Goal: Communication & Community: Answer question/provide support

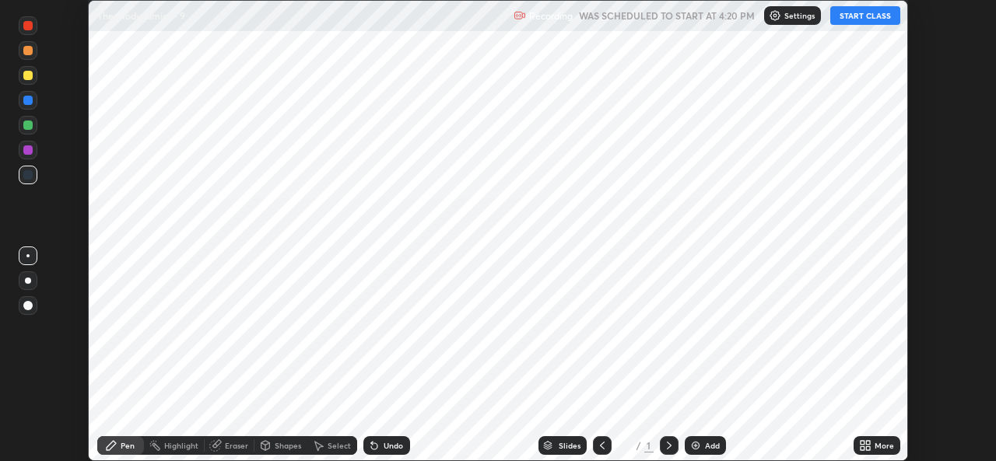
scroll to position [461, 995]
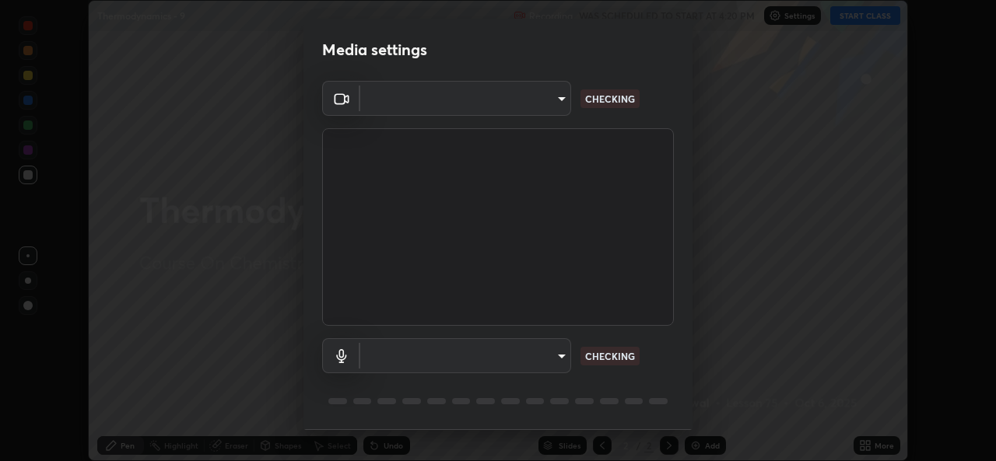
type input "543f6dd7cf1c6d0aa6bd558e202a88d07b5a4d761673354d02a604c193450d79"
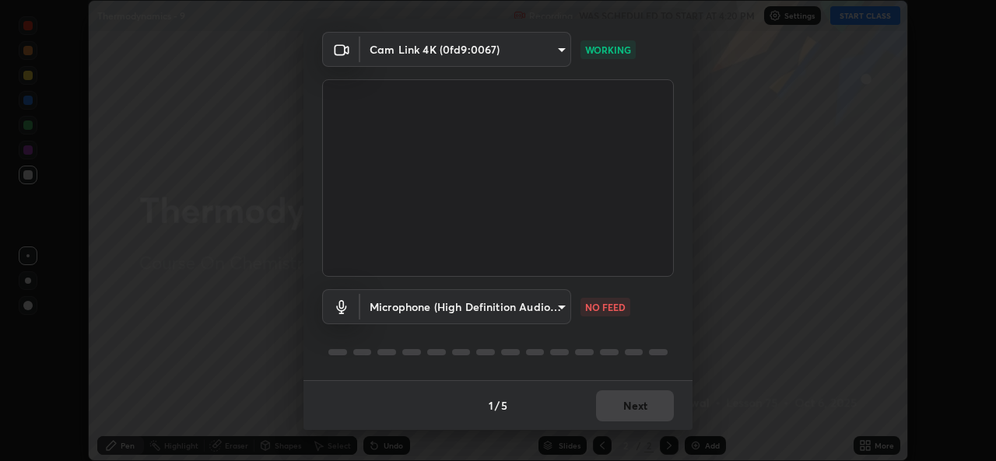
scroll to position [0, 0]
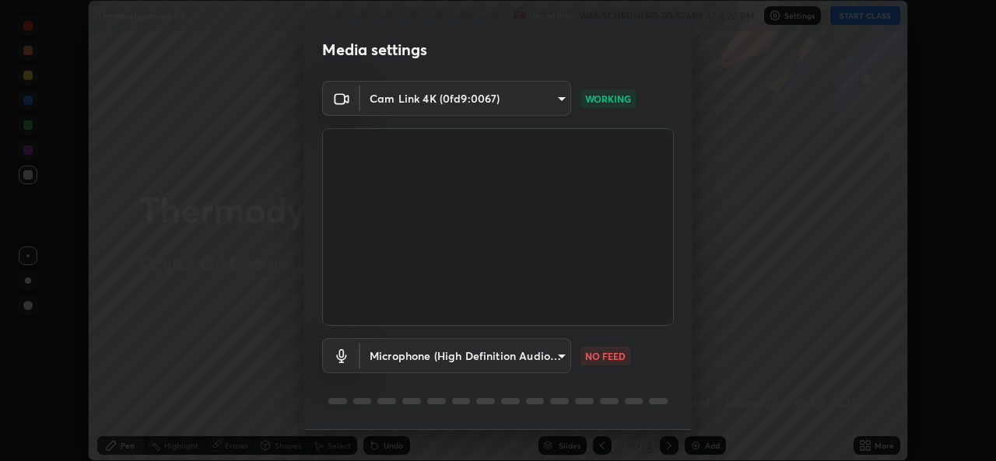
click at [491, 357] on body "Erase all Thermodynamics - 9 Recording WAS SCHEDULED TO START AT 4:20 PM Settin…" at bounding box center [498, 230] width 996 height 461
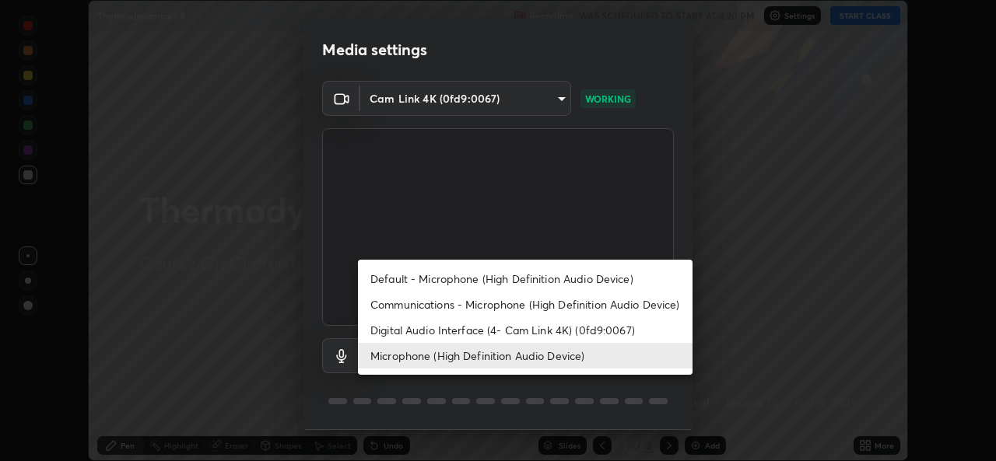
click at [454, 275] on li "Default - Microphone (High Definition Audio Device)" at bounding box center [525, 279] width 335 height 26
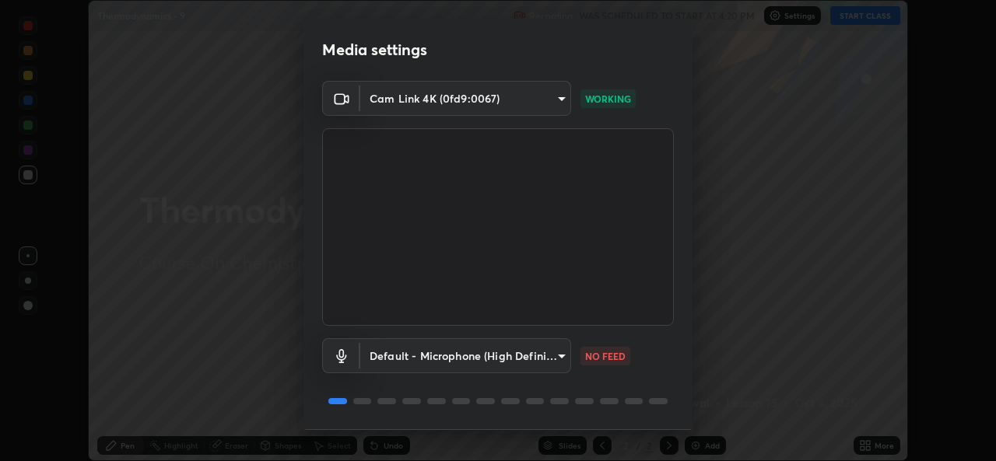
click at [470, 359] on body "Erase all Thermodynamics - 9 Recording WAS SCHEDULED TO START AT 4:20 PM Settin…" at bounding box center [498, 230] width 996 height 461
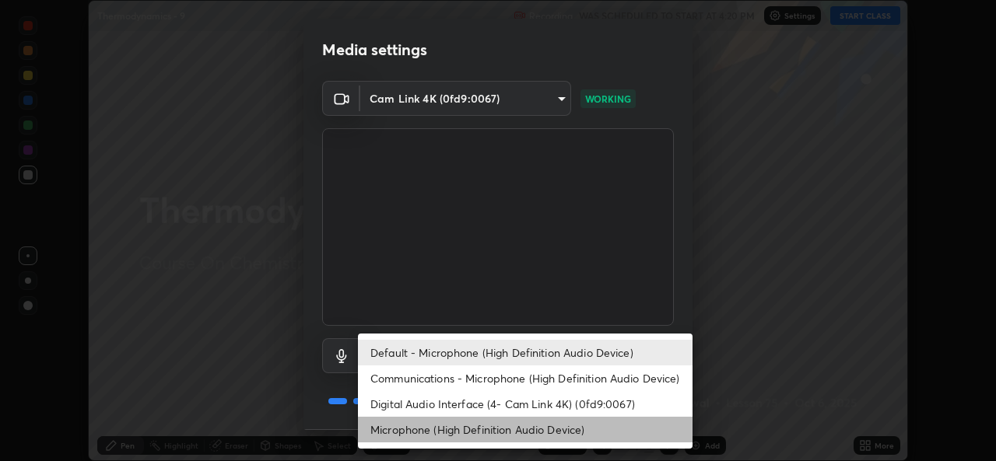
click at [462, 420] on li "Microphone (High Definition Audio Device)" at bounding box center [525, 430] width 335 height 26
type input "99848f2a9d109760ec62b66e2f255c73a791916cfc686045695a6d5e2156f403"
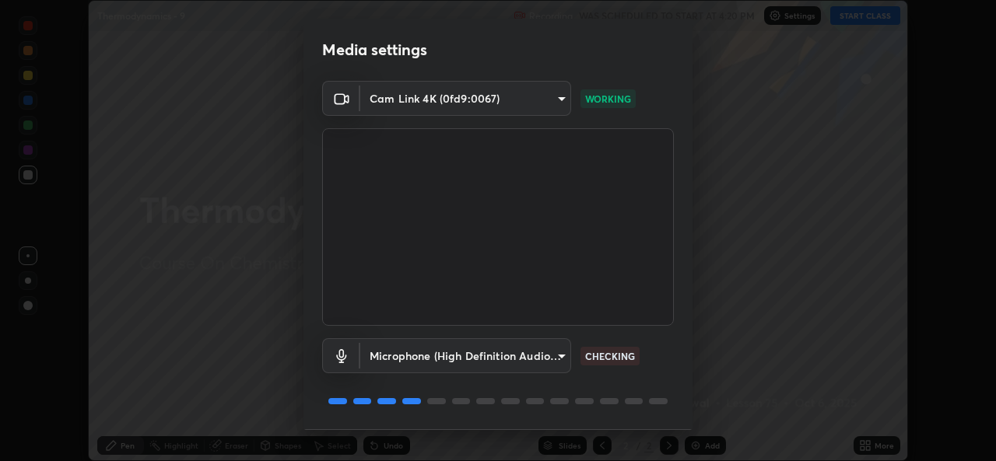
scroll to position [49, 0]
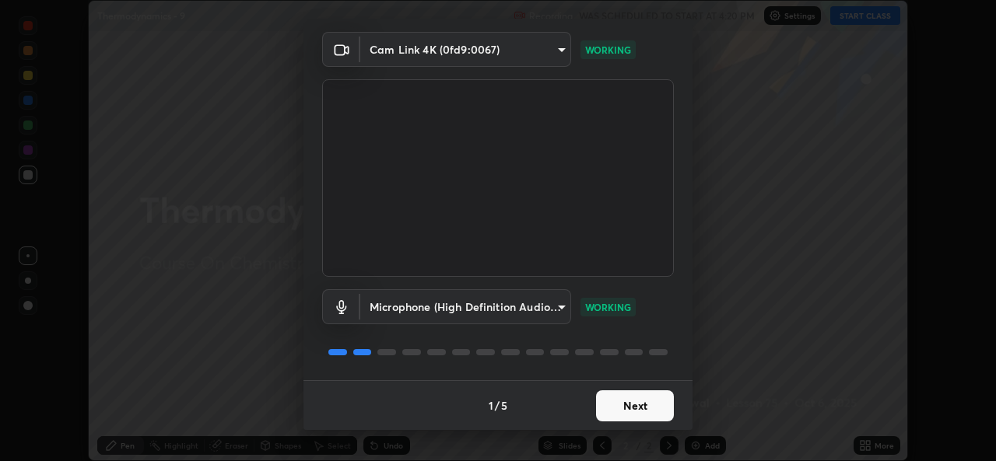
click at [614, 408] on button "Next" at bounding box center [635, 406] width 78 height 31
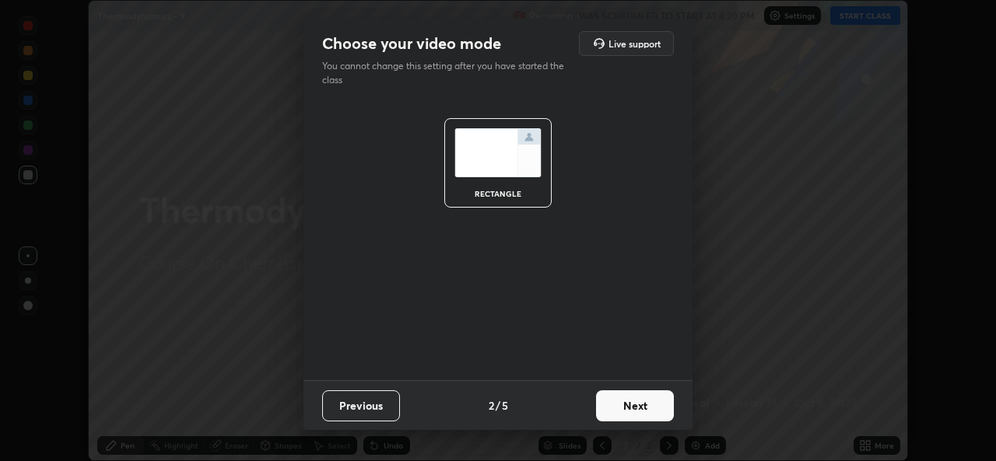
scroll to position [0, 0]
click at [610, 411] on button "Next" at bounding box center [635, 406] width 78 height 31
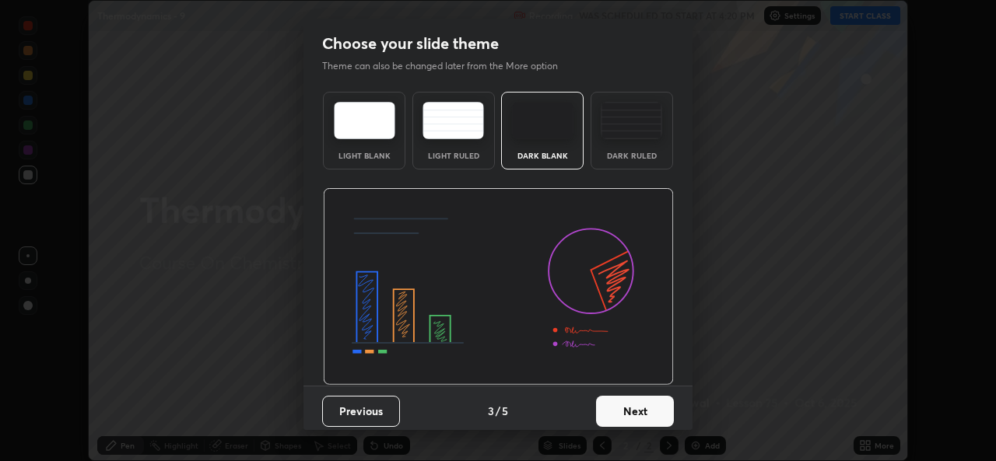
click at [610, 411] on button "Next" at bounding box center [635, 411] width 78 height 31
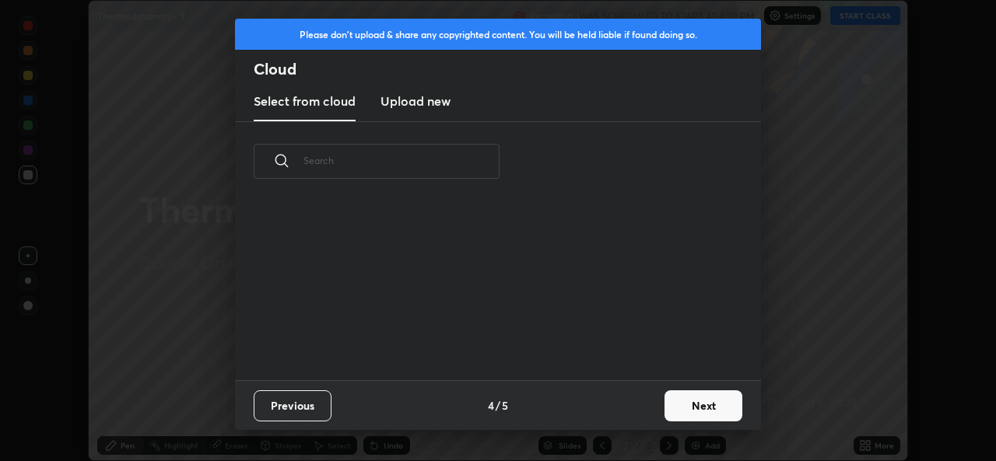
scroll to position [179, 499]
click at [687, 404] on button "Next" at bounding box center [703, 406] width 78 height 31
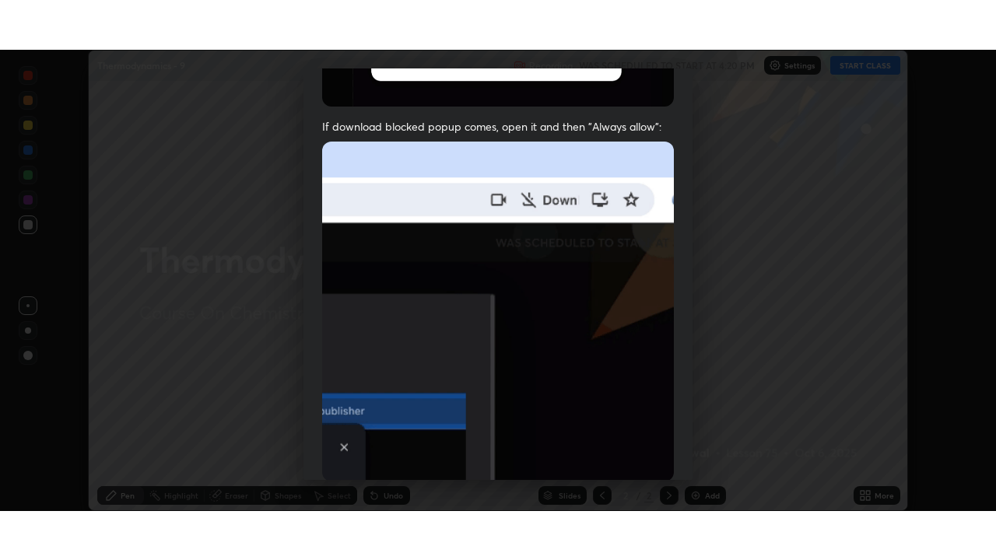
scroll to position [366, 0]
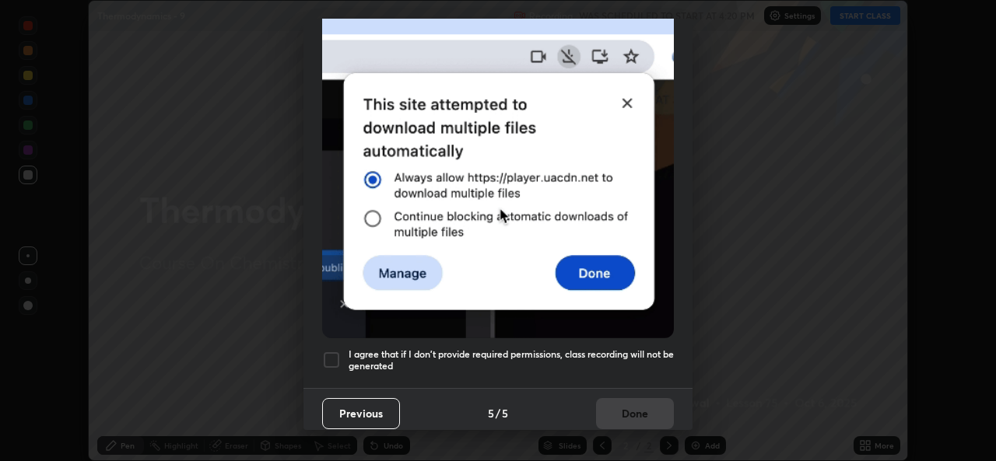
click at [326, 356] on div at bounding box center [331, 360] width 19 height 19
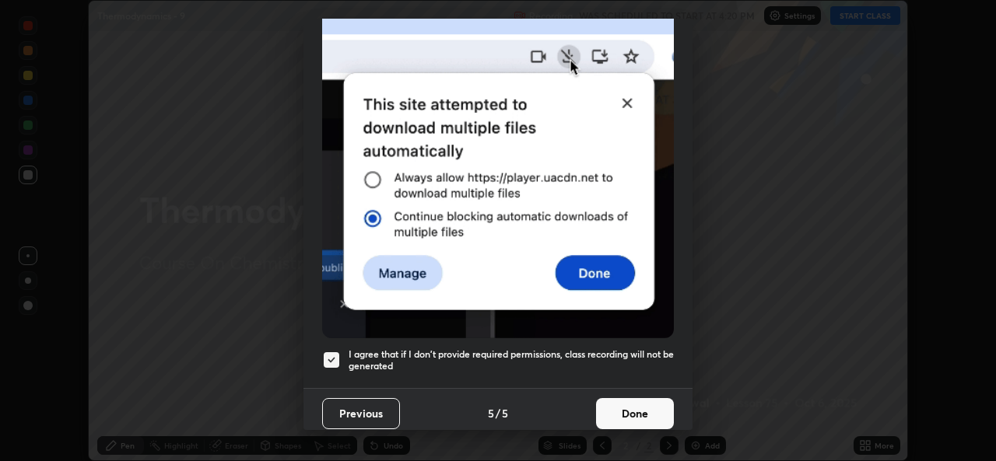
click at [625, 412] on button "Done" at bounding box center [635, 413] width 78 height 31
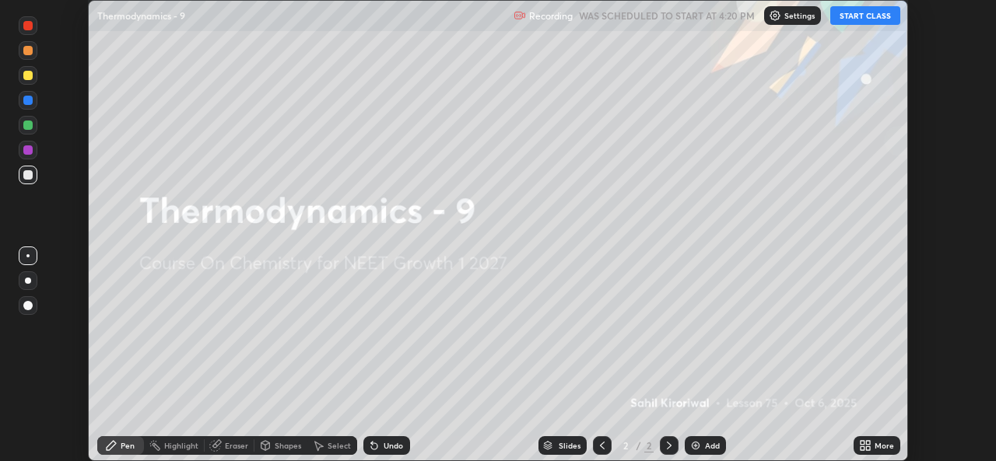
click at [862, 448] on icon at bounding box center [862, 449] width 4 height 4
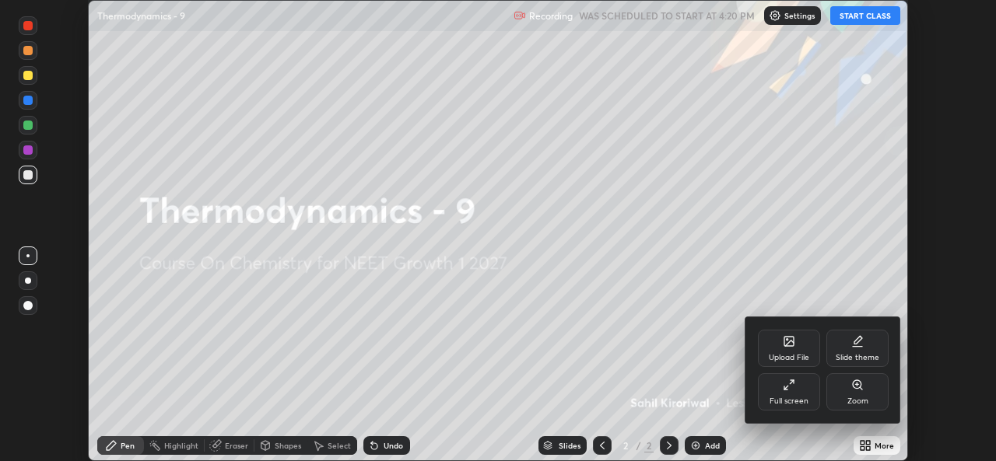
click at [802, 392] on div "Full screen" at bounding box center [789, 391] width 62 height 37
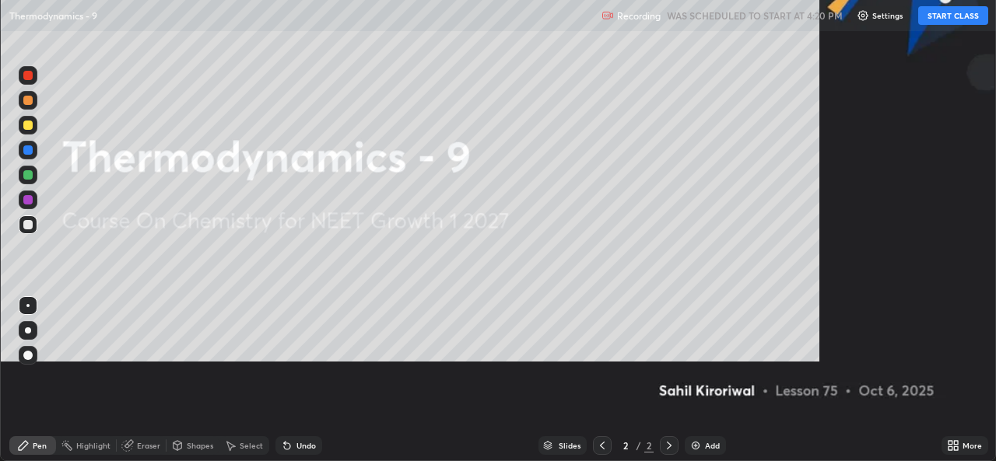
scroll to position [560, 996]
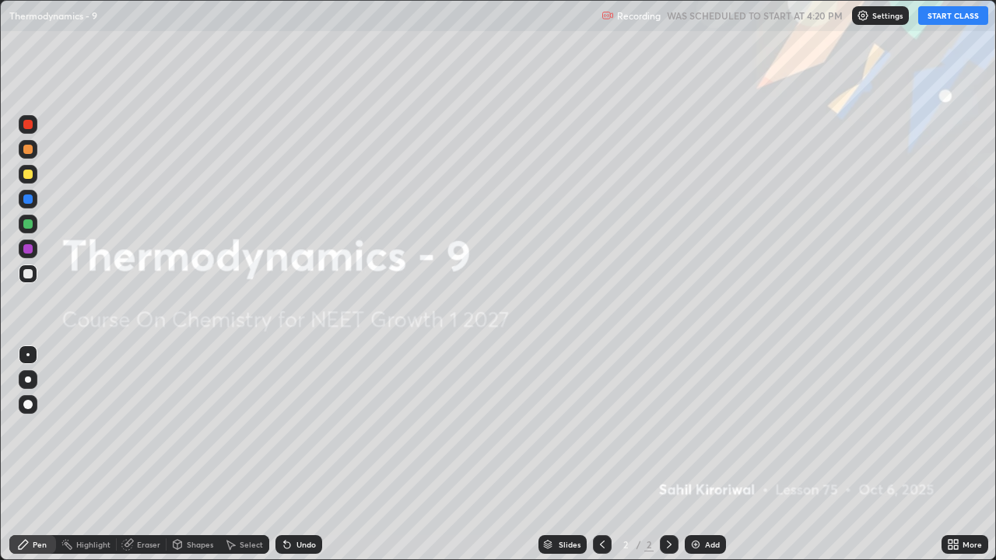
click at [964, 17] on button "START CLASS" at bounding box center [953, 15] width 70 height 19
click at [702, 461] on div "Add" at bounding box center [705, 544] width 41 height 19
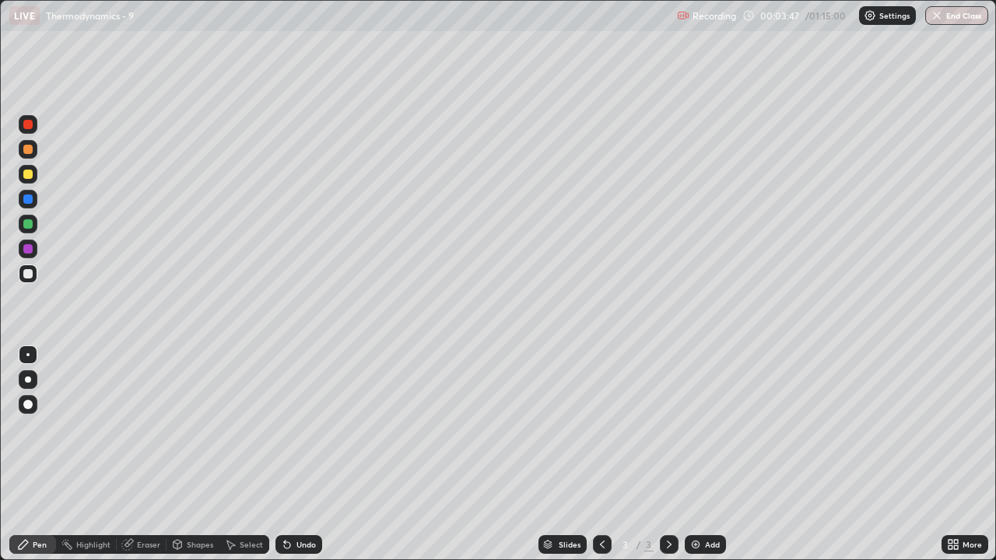
click at [142, 461] on div "Eraser" at bounding box center [148, 545] width 23 height 8
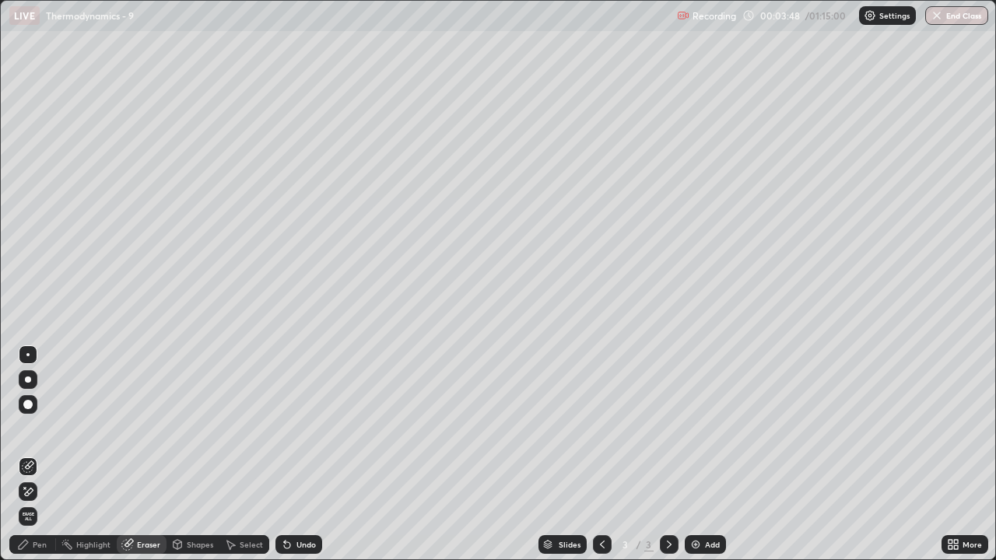
click at [46, 461] on div "Pen" at bounding box center [40, 545] width 14 height 8
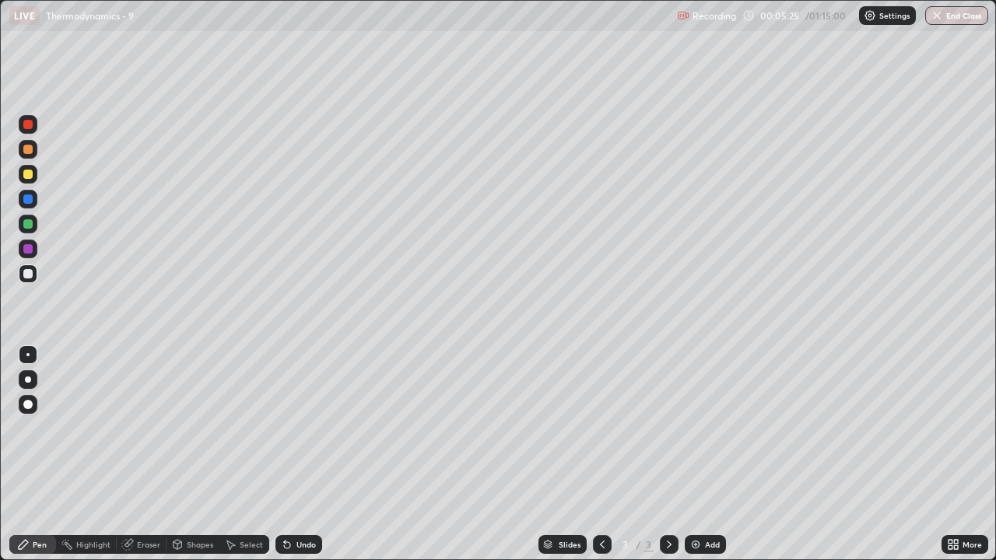
click at [310, 461] on div "Undo" at bounding box center [305, 545] width 19 height 8
click at [306, 461] on div "Undo" at bounding box center [298, 544] width 47 height 19
click at [241, 461] on div "Select" at bounding box center [251, 545] width 23 height 8
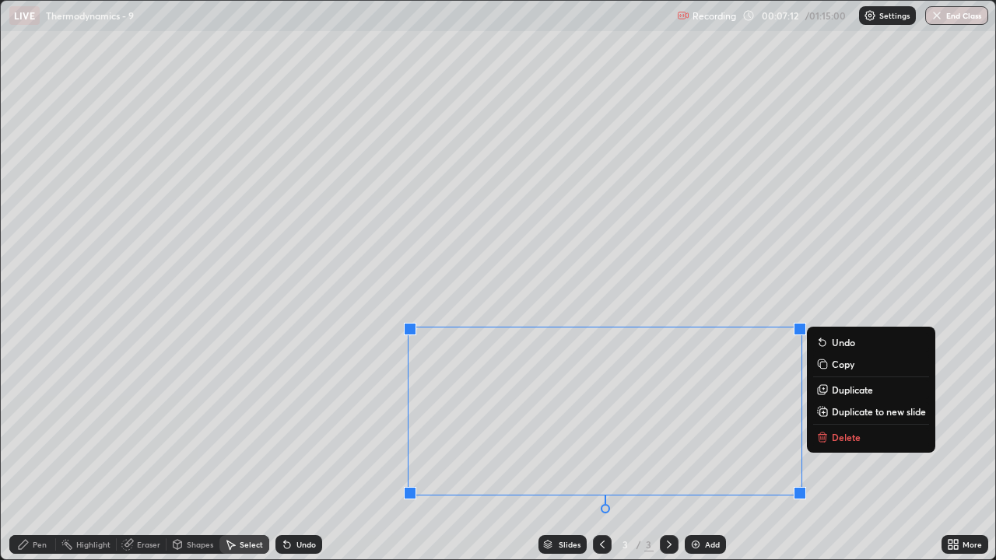
click at [856, 412] on p "Duplicate to new slide" at bounding box center [879, 411] width 94 height 12
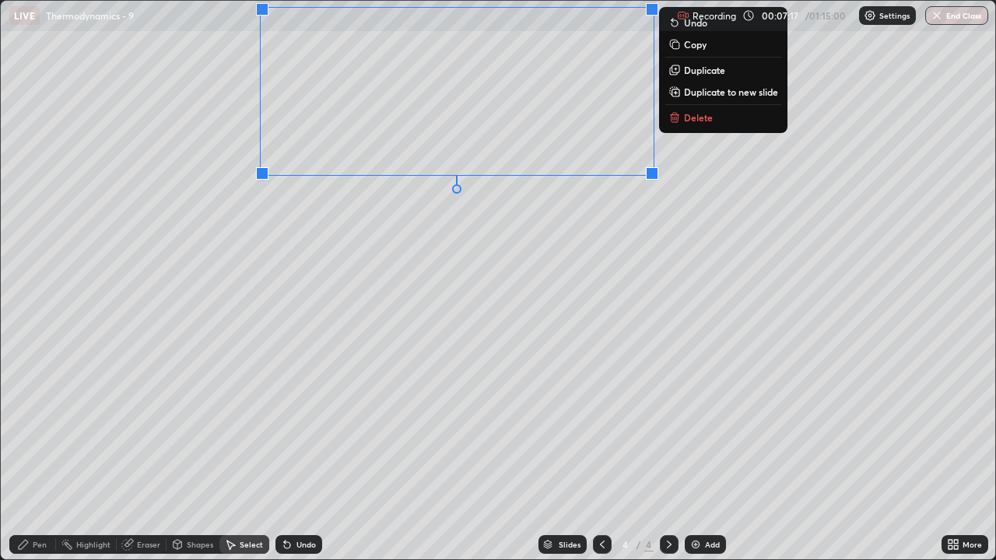
click at [442, 224] on div "0 ° Undo Copy Duplicate Duplicate to new slide Delete" at bounding box center [498, 280] width 994 height 559
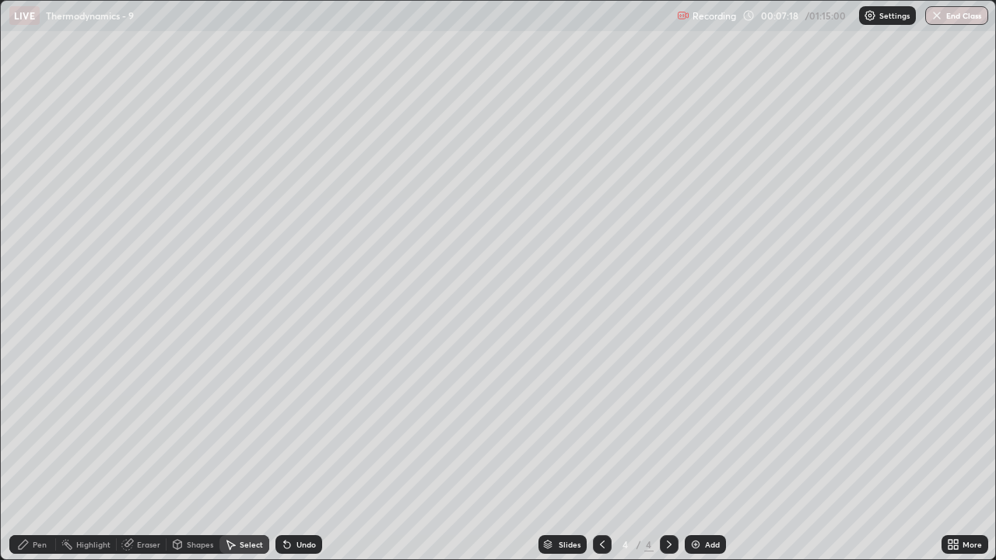
click at [41, 461] on div "Pen" at bounding box center [40, 545] width 14 height 8
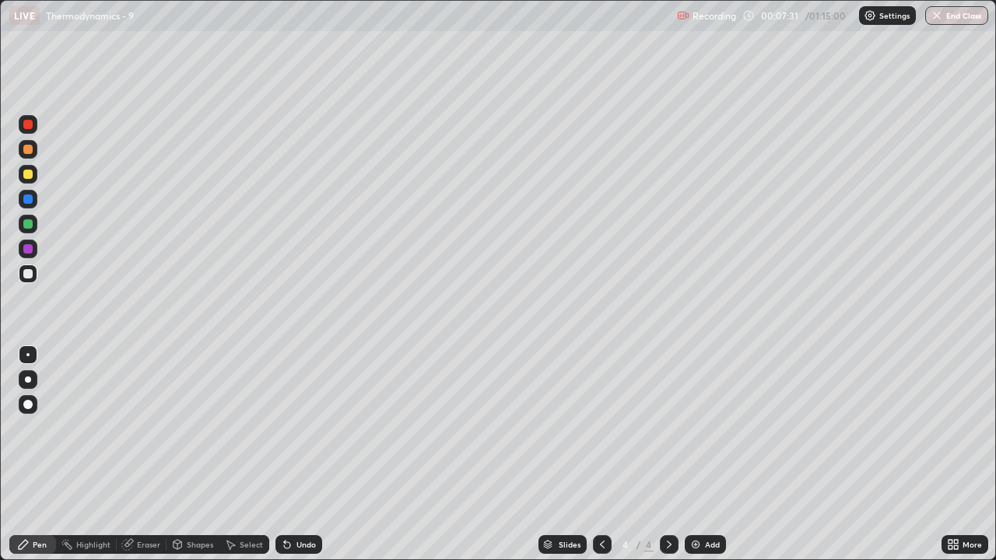
click at [301, 461] on div "Undo" at bounding box center [305, 545] width 19 height 8
click at [302, 461] on div "Undo" at bounding box center [305, 545] width 19 height 8
click at [311, 461] on div "Undo" at bounding box center [305, 545] width 19 height 8
click at [301, 461] on div "Undo" at bounding box center [305, 545] width 19 height 8
click at [293, 461] on div "Undo" at bounding box center [298, 544] width 47 height 19
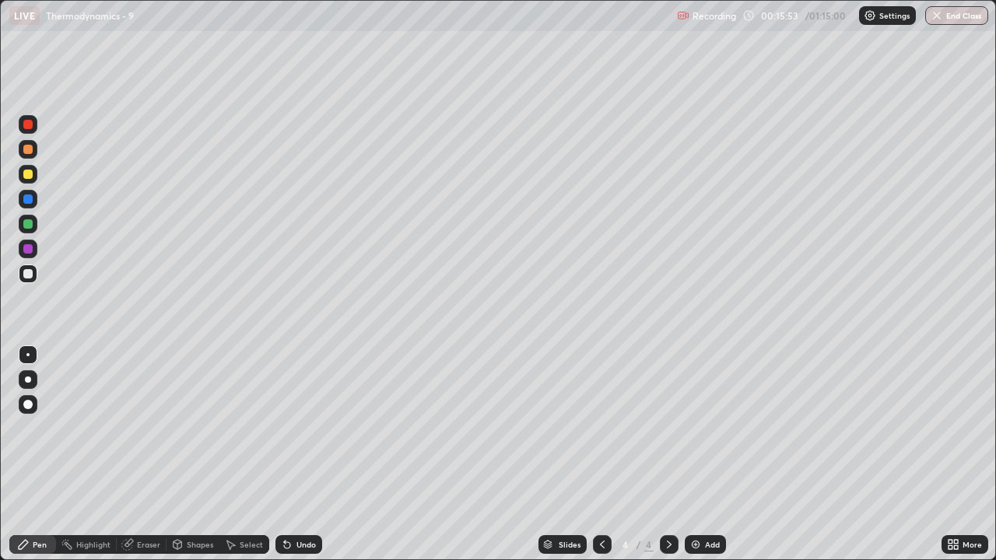
click at [699, 461] on img at bounding box center [695, 544] width 12 height 12
click at [288, 461] on icon at bounding box center [287, 545] width 6 height 6
click at [293, 461] on div "Undo" at bounding box center [298, 544] width 47 height 19
click at [298, 461] on div "Undo" at bounding box center [305, 545] width 19 height 8
click at [296, 461] on div "Undo" at bounding box center [305, 545] width 19 height 8
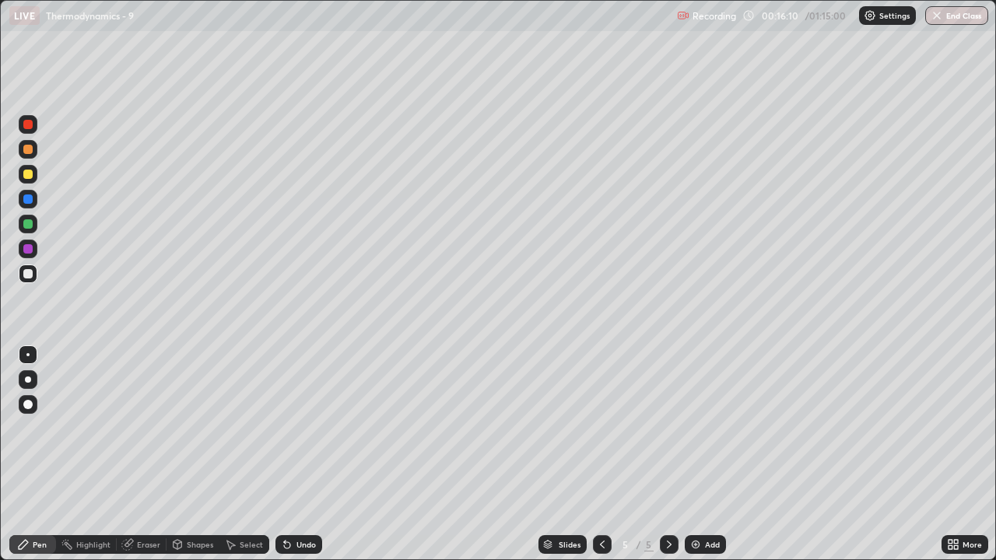
click at [304, 461] on div "Undo" at bounding box center [305, 545] width 19 height 8
click at [302, 461] on div "Undo" at bounding box center [305, 545] width 19 height 8
click at [299, 461] on div "Undo" at bounding box center [305, 545] width 19 height 8
click at [289, 461] on div "Undo" at bounding box center [298, 544] width 47 height 19
click at [296, 461] on div "Undo" at bounding box center [305, 545] width 19 height 8
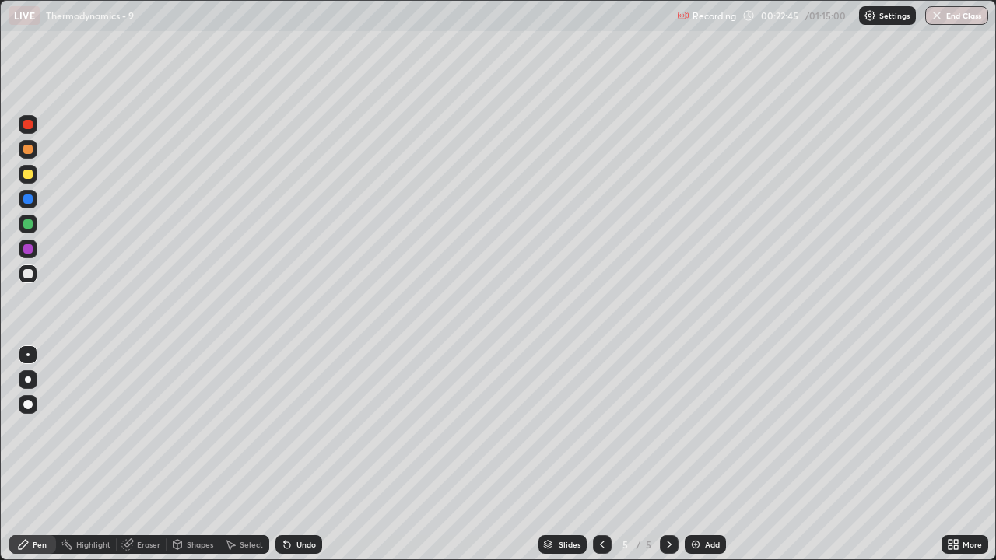
click at [299, 461] on div "Undo" at bounding box center [305, 545] width 19 height 8
click at [709, 461] on div "Add" at bounding box center [712, 545] width 15 height 8
click at [304, 461] on div "Undo" at bounding box center [305, 545] width 19 height 8
click at [300, 461] on div "Undo" at bounding box center [305, 545] width 19 height 8
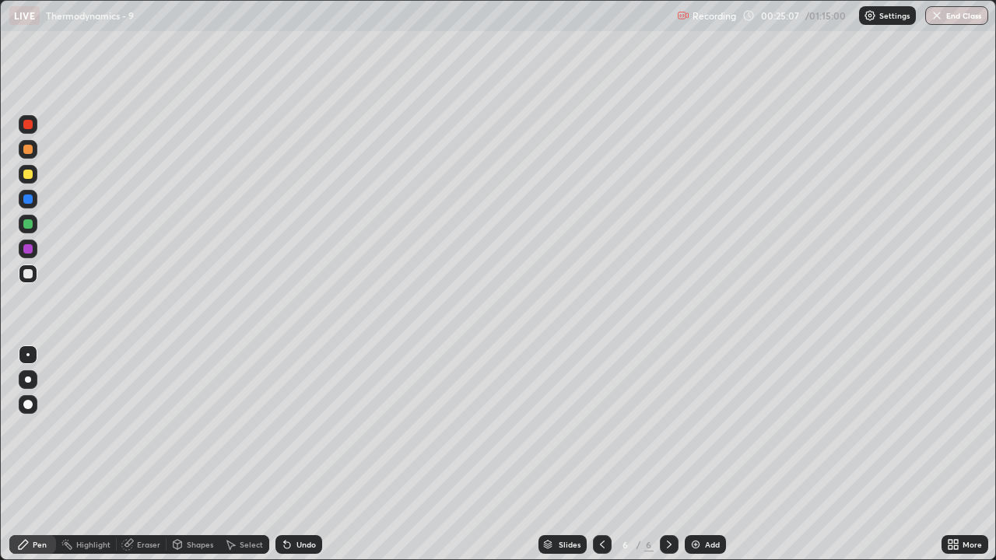
click at [300, 461] on div "Undo" at bounding box center [298, 544] width 47 height 19
click at [601, 461] on icon at bounding box center [602, 544] width 12 height 12
click at [709, 461] on div "Add" at bounding box center [712, 545] width 15 height 8
click at [28, 176] on div at bounding box center [27, 174] width 9 height 9
click at [307, 461] on div "Undo" at bounding box center [305, 545] width 19 height 8
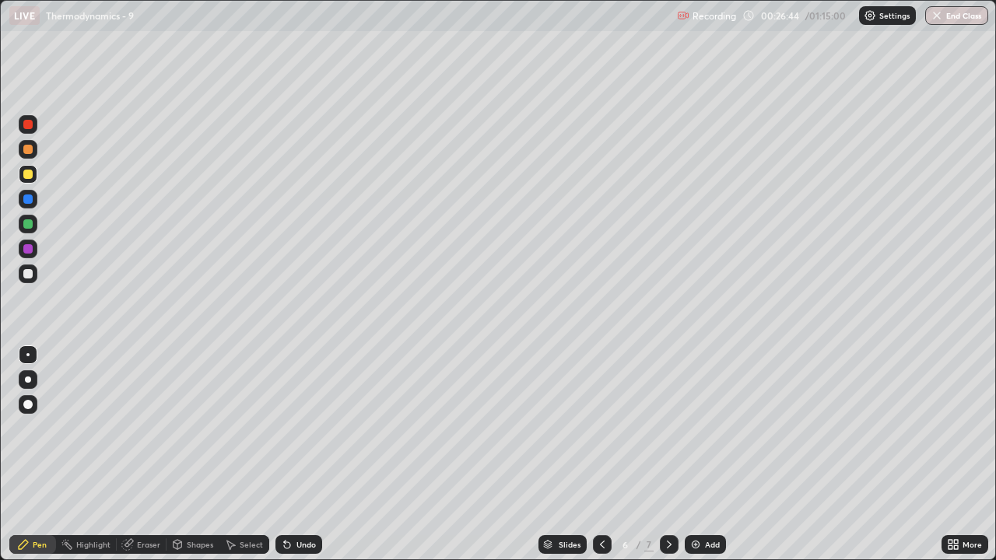
click at [307, 461] on div "Undo" at bounding box center [305, 545] width 19 height 8
click at [301, 461] on div "Undo" at bounding box center [298, 544] width 47 height 19
click at [300, 461] on div "Undo" at bounding box center [298, 544] width 47 height 19
click at [302, 461] on div "Undo" at bounding box center [298, 544] width 47 height 19
click at [30, 277] on div at bounding box center [27, 273] width 9 height 9
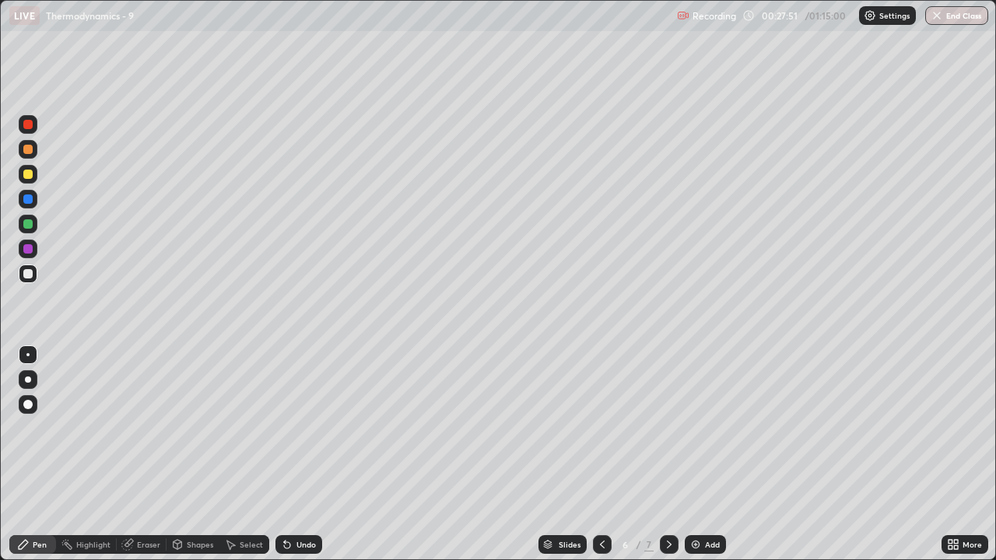
click at [289, 461] on icon at bounding box center [287, 544] width 12 height 12
click at [11, 461] on div "Pen" at bounding box center [32, 544] width 47 height 31
click at [294, 461] on div "Undo" at bounding box center [298, 544] width 47 height 19
click at [714, 461] on div "Add" at bounding box center [712, 545] width 15 height 8
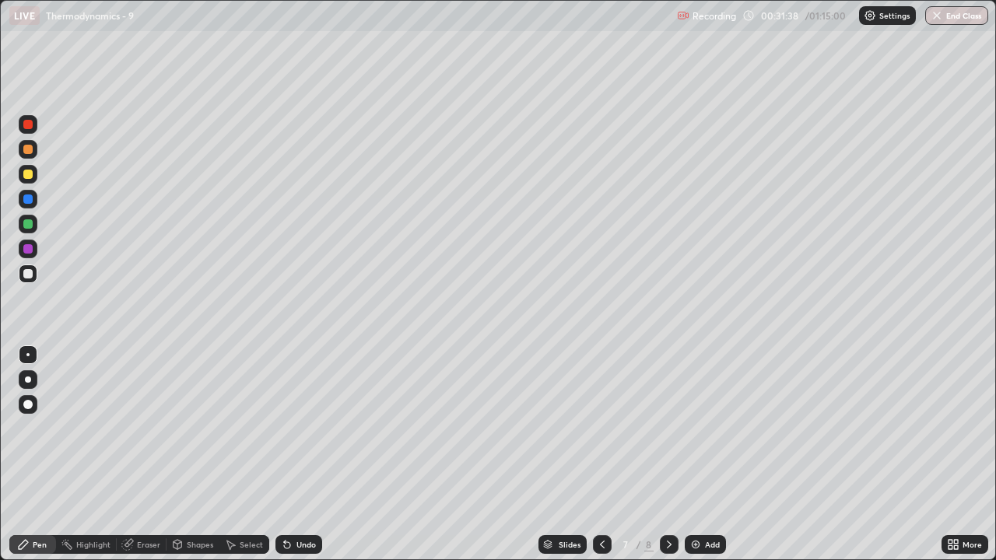
click at [34, 174] on div at bounding box center [28, 174] width 19 height 19
click at [301, 461] on div "Undo" at bounding box center [305, 545] width 19 height 8
click at [309, 461] on div "Undo" at bounding box center [305, 545] width 19 height 8
click at [310, 461] on div "Undo" at bounding box center [305, 545] width 19 height 8
click at [33, 174] on div at bounding box center [28, 174] width 19 height 19
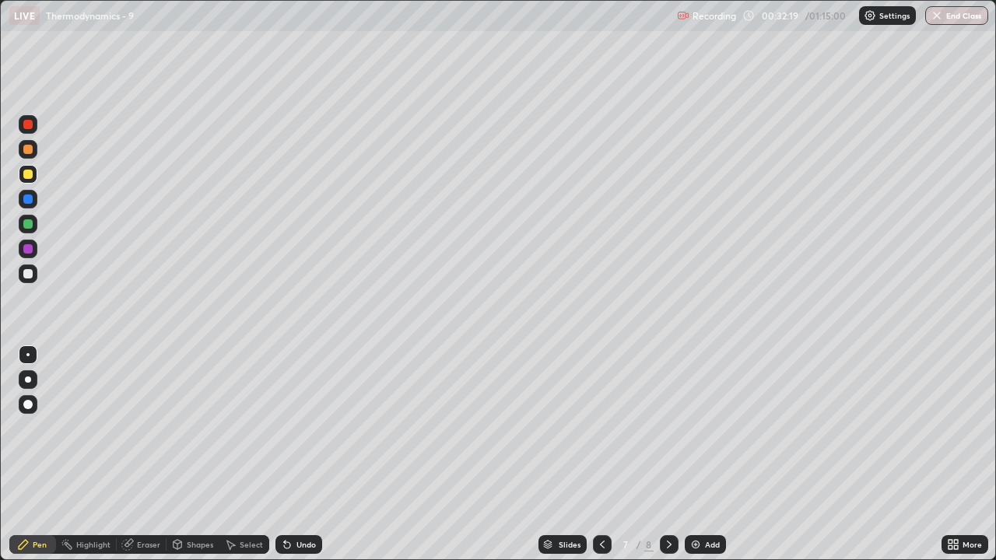
click at [305, 461] on div "Undo" at bounding box center [305, 545] width 19 height 8
click at [310, 461] on div "Undo" at bounding box center [305, 545] width 19 height 8
click at [32, 274] on div at bounding box center [27, 273] width 9 height 9
click at [303, 461] on div "Undo" at bounding box center [305, 545] width 19 height 8
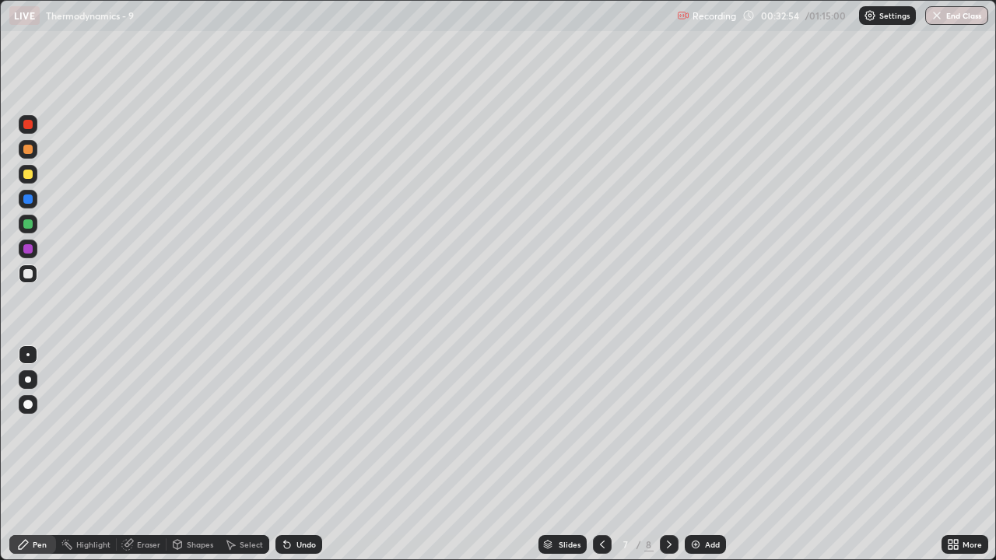
click at [36, 173] on div at bounding box center [28, 174] width 19 height 19
click at [305, 461] on div "Undo" at bounding box center [305, 545] width 19 height 8
click at [290, 461] on icon at bounding box center [287, 544] width 12 height 12
click at [300, 461] on div "Undo" at bounding box center [298, 544] width 47 height 19
click at [299, 461] on div "Undo" at bounding box center [298, 544] width 47 height 19
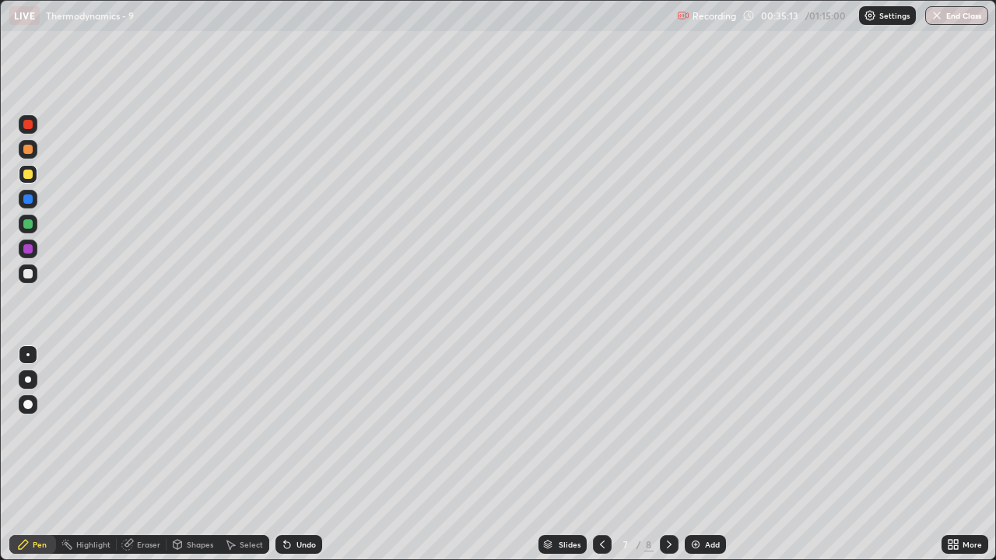
click at [300, 461] on div "Undo" at bounding box center [298, 544] width 47 height 19
click at [30, 168] on div at bounding box center [28, 174] width 19 height 19
click at [296, 461] on div "Undo" at bounding box center [305, 545] width 19 height 8
click at [660, 461] on div at bounding box center [669, 544] width 19 height 31
click at [705, 461] on div "Add" at bounding box center [712, 545] width 15 height 8
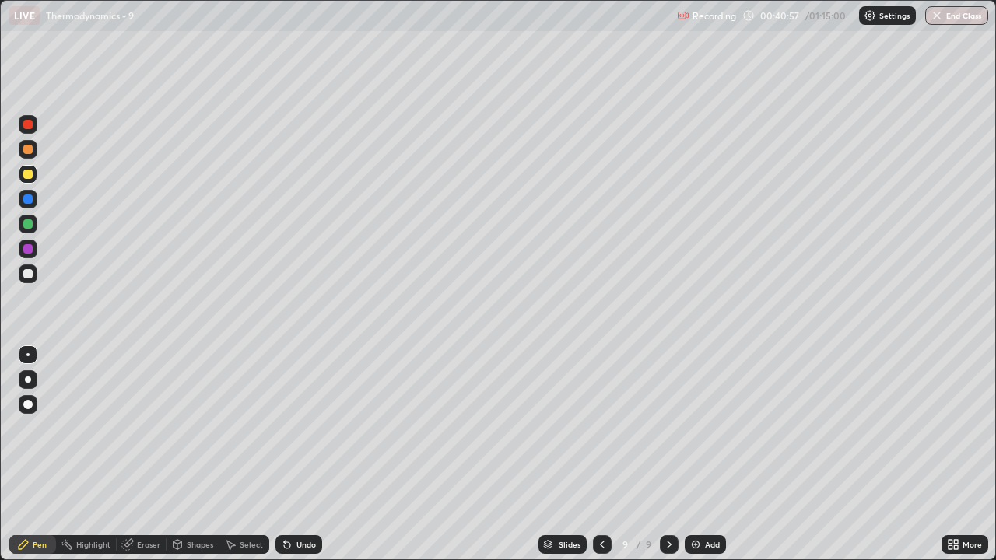
click at [30, 222] on div at bounding box center [27, 223] width 9 height 9
click at [304, 461] on div "Undo" at bounding box center [305, 545] width 19 height 8
click at [298, 461] on div "Undo" at bounding box center [305, 545] width 19 height 8
click at [251, 461] on div "Select" at bounding box center [251, 545] width 23 height 8
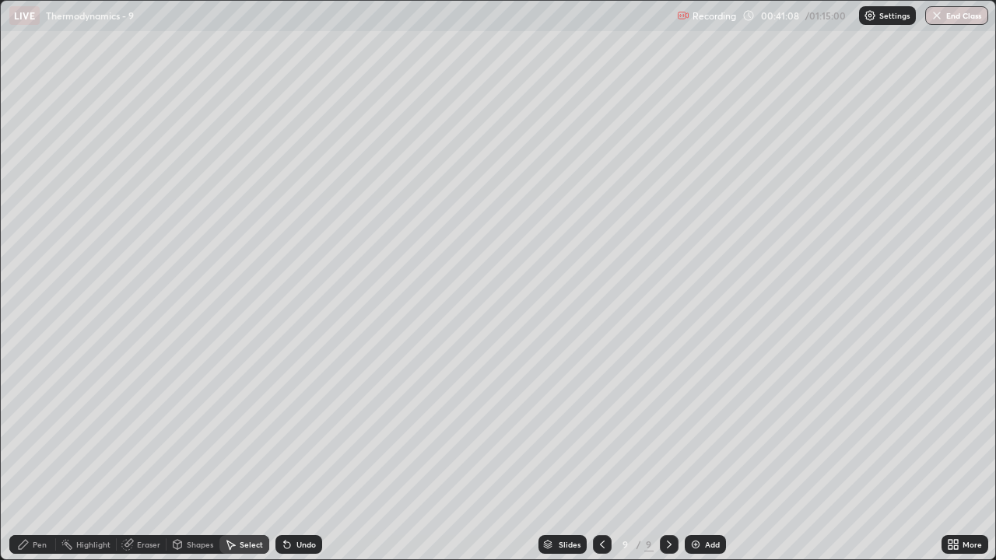
click at [198, 461] on div "Shapes" at bounding box center [200, 545] width 26 height 8
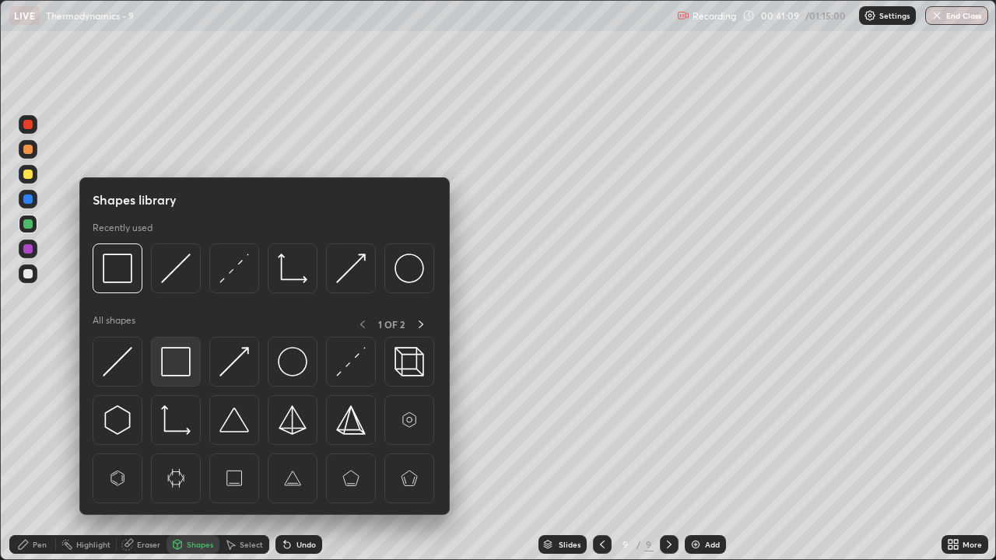
click at [178, 356] on img at bounding box center [176, 362] width 30 height 30
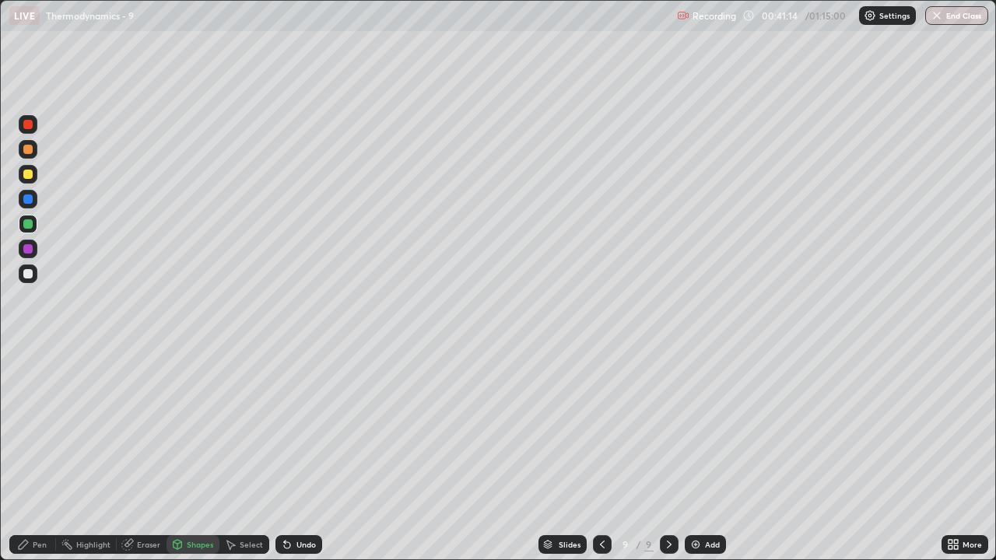
click at [35, 461] on div "Pen" at bounding box center [40, 545] width 14 height 8
click at [142, 461] on div "Eraser" at bounding box center [148, 545] width 23 height 8
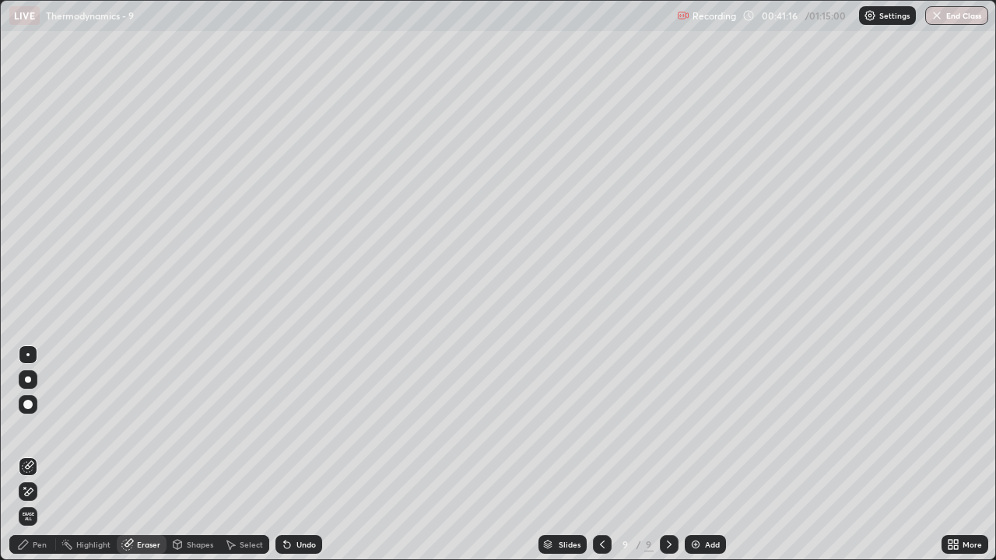
click at [191, 461] on div "Shapes" at bounding box center [200, 545] width 26 height 8
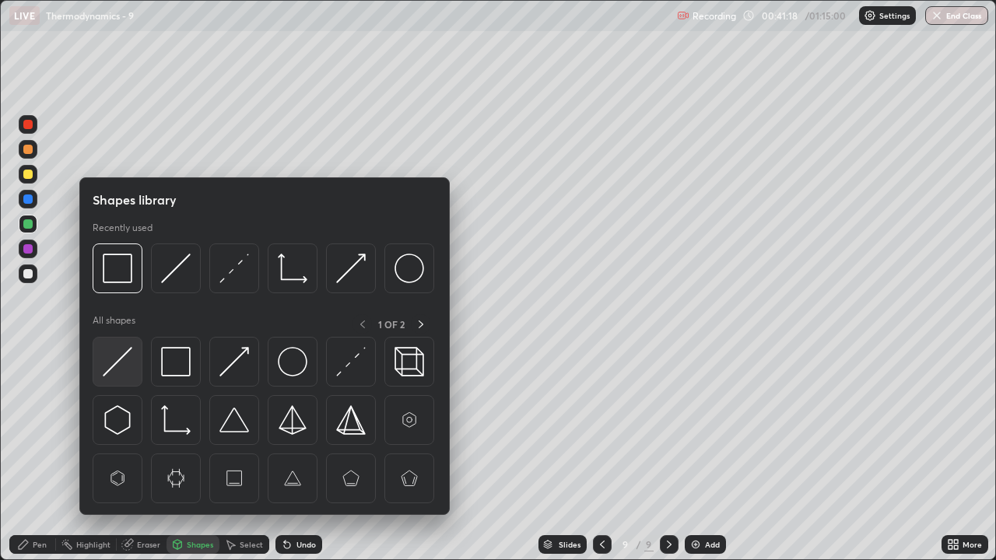
click at [124, 359] on img at bounding box center [118, 362] width 30 height 30
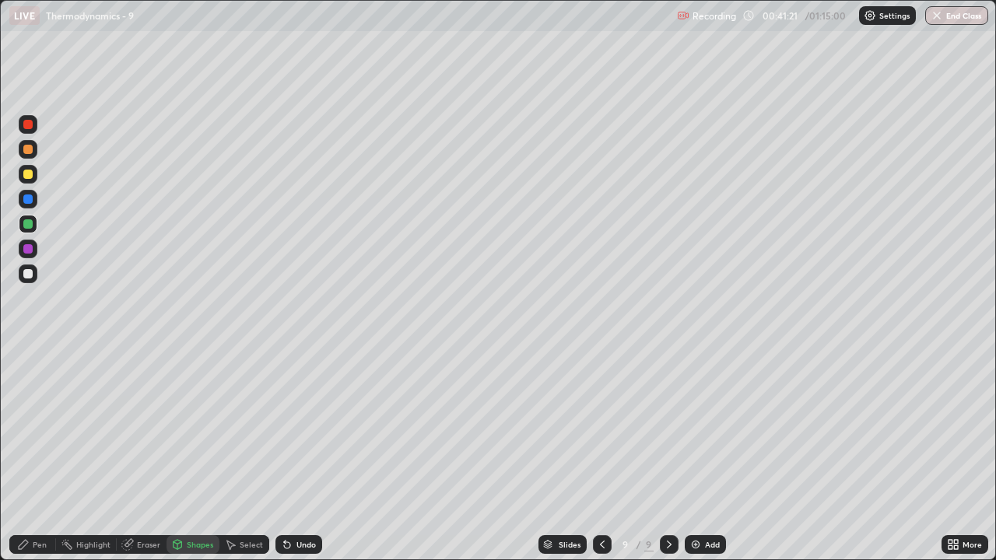
click at [306, 461] on div "Undo" at bounding box center [305, 545] width 19 height 8
click at [37, 461] on div "Pen" at bounding box center [40, 545] width 14 height 8
click at [301, 461] on div "Undo" at bounding box center [298, 544] width 47 height 19
click at [299, 461] on div "Undo" at bounding box center [298, 544] width 47 height 19
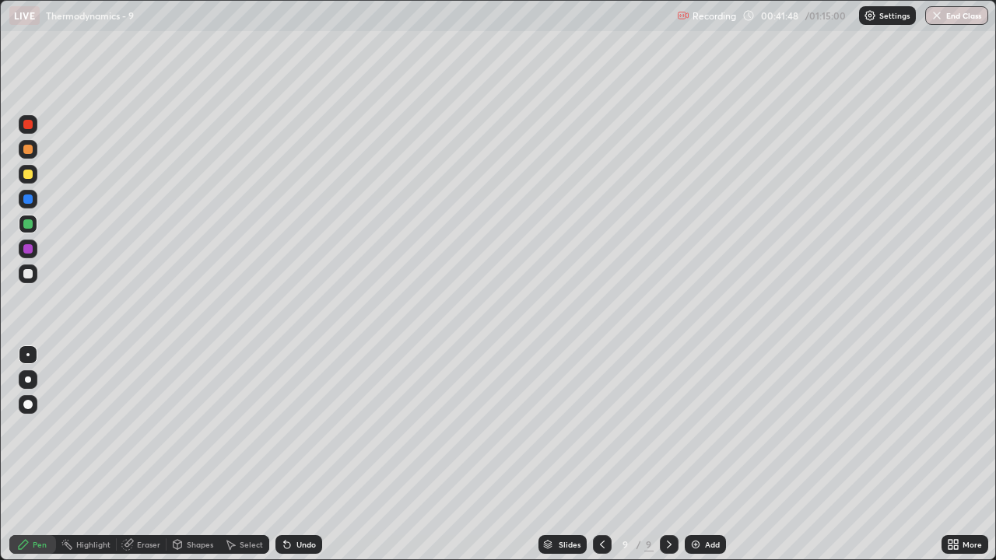
click at [298, 461] on div "Undo" at bounding box center [298, 544] width 47 height 19
click at [300, 461] on div "Undo" at bounding box center [305, 545] width 19 height 8
click at [297, 461] on div "Undo" at bounding box center [305, 545] width 19 height 8
click at [296, 461] on div "Undo" at bounding box center [305, 545] width 19 height 8
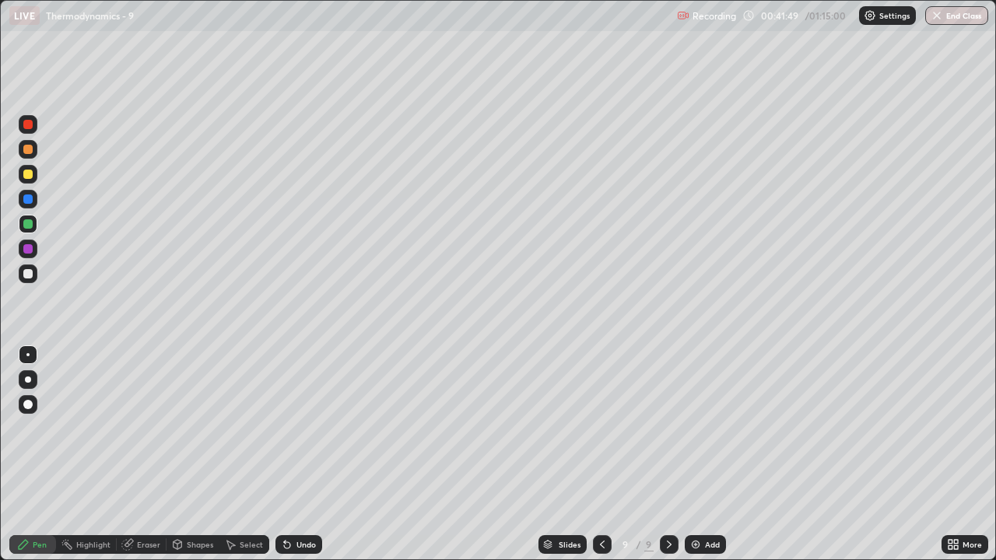
click at [296, 461] on div "Undo" at bounding box center [305, 545] width 19 height 8
click at [290, 461] on icon at bounding box center [287, 544] width 12 height 12
click at [292, 461] on div "Undo" at bounding box center [298, 544] width 47 height 19
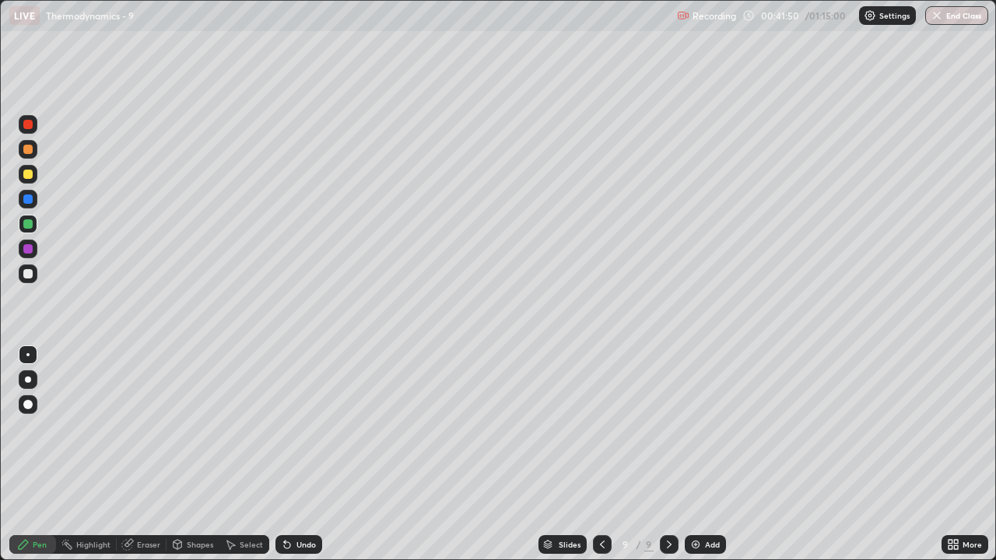
click at [293, 461] on div "Undo" at bounding box center [298, 544] width 47 height 19
click at [307, 461] on div "Undo" at bounding box center [305, 545] width 19 height 8
click at [30, 172] on div at bounding box center [27, 174] width 9 height 9
click at [287, 461] on icon at bounding box center [287, 545] width 6 height 6
click at [292, 461] on div "Undo" at bounding box center [298, 544] width 47 height 19
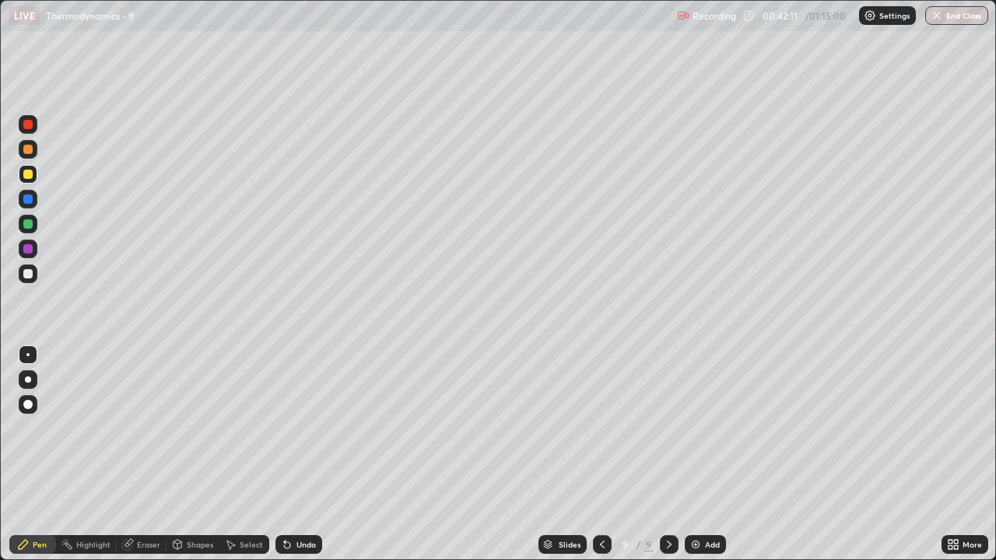
click at [296, 461] on div "Undo" at bounding box center [305, 545] width 19 height 8
click at [87, 461] on div "Highlight" at bounding box center [93, 545] width 34 height 8
click at [150, 461] on div "Eraser" at bounding box center [148, 545] width 23 height 8
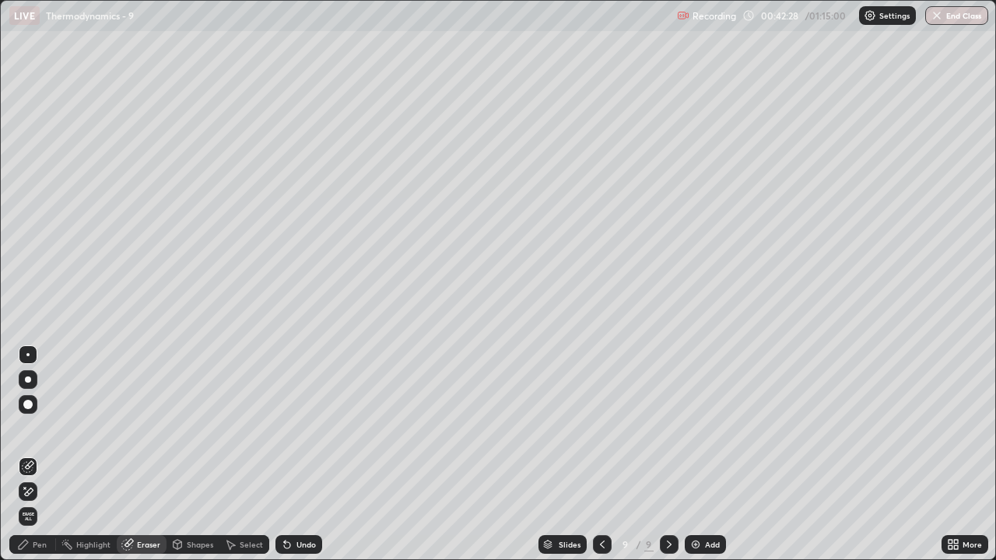
click at [44, 461] on div "Pen" at bounding box center [40, 545] width 14 height 8
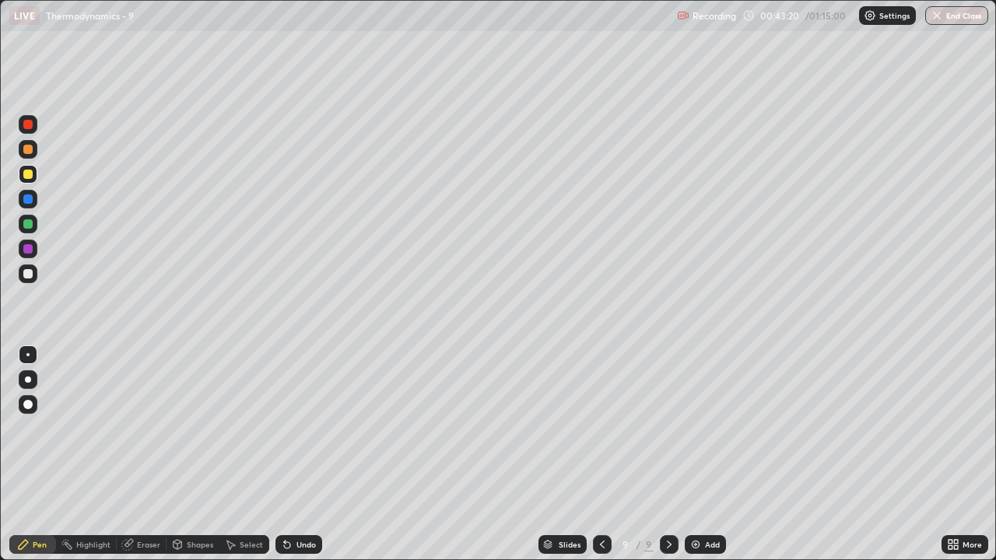
click at [305, 461] on div "Undo" at bounding box center [298, 544] width 47 height 19
click at [300, 461] on div "Undo" at bounding box center [298, 544] width 47 height 19
click at [303, 461] on div "Undo" at bounding box center [305, 545] width 19 height 8
click at [254, 461] on div "Select" at bounding box center [251, 545] width 23 height 8
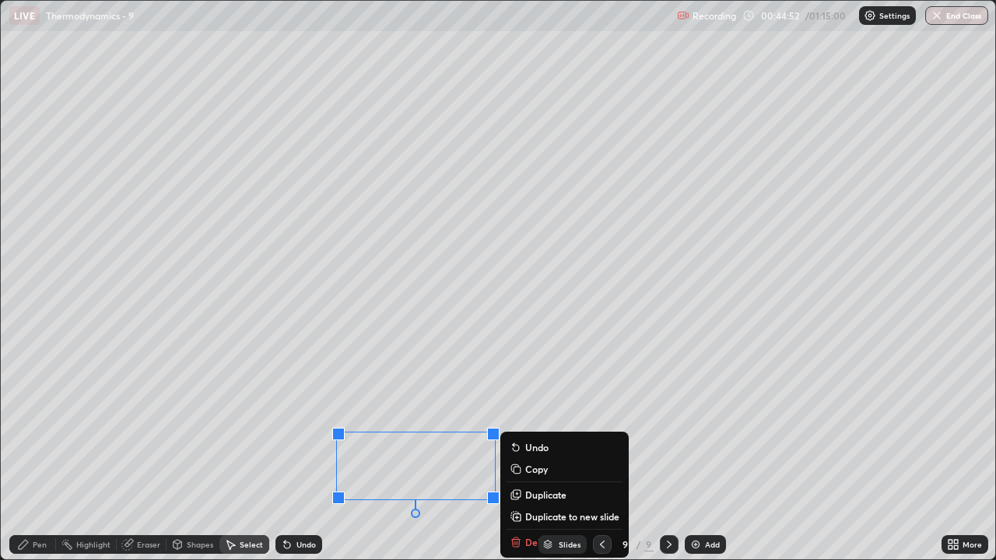
click at [33, 461] on div "Erase all" at bounding box center [27, 280] width 37 height 498
click at [337, 376] on div "0 ° Undo Copy Duplicate Duplicate to new slide Delete" at bounding box center [498, 280] width 994 height 559
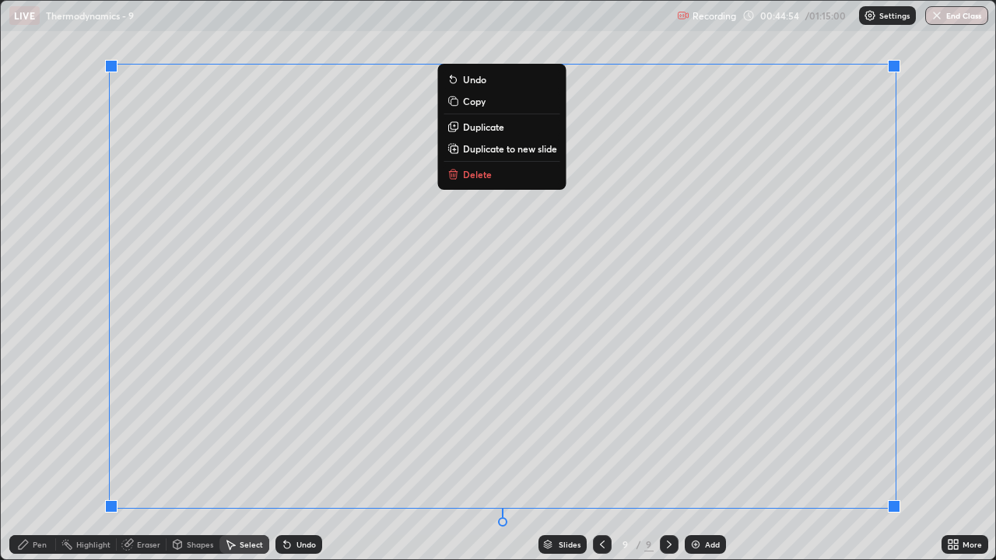
click at [30, 461] on div "Pen" at bounding box center [32, 544] width 47 height 19
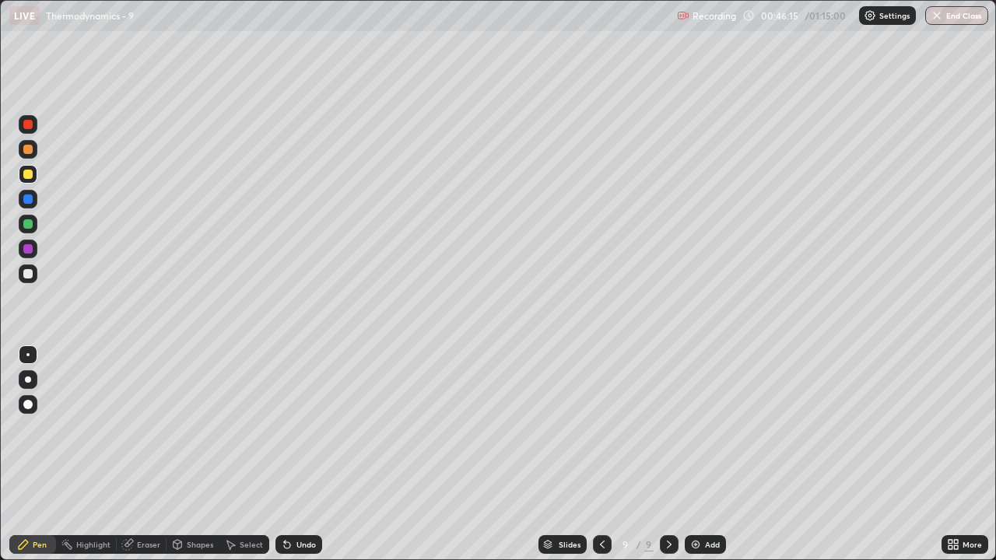
click at [713, 461] on div "Add" at bounding box center [712, 545] width 15 height 8
click at [248, 461] on div "Select" at bounding box center [251, 545] width 23 height 8
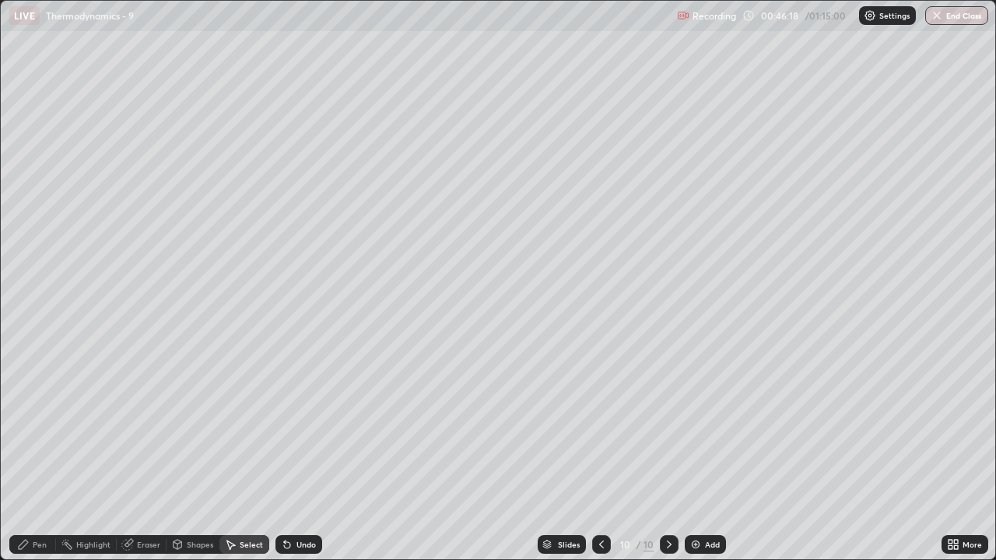
click at [34, 461] on div "Pen" at bounding box center [40, 545] width 14 height 8
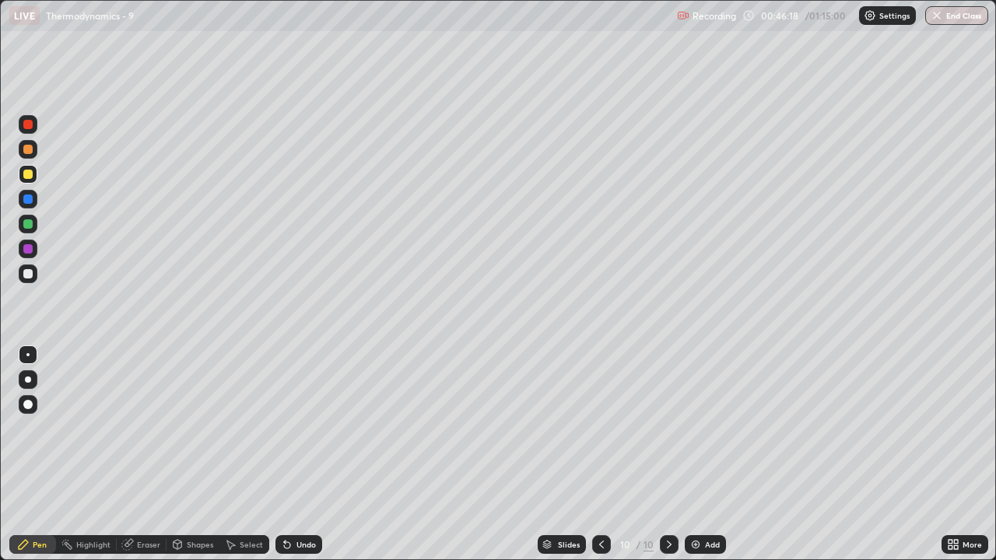
click at [30, 222] on div at bounding box center [27, 223] width 9 height 9
click at [285, 461] on icon at bounding box center [287, 545] width 6 height 6
click at [246, 461] on div "Select" at bounding box center [251, 545] width 23 height 8
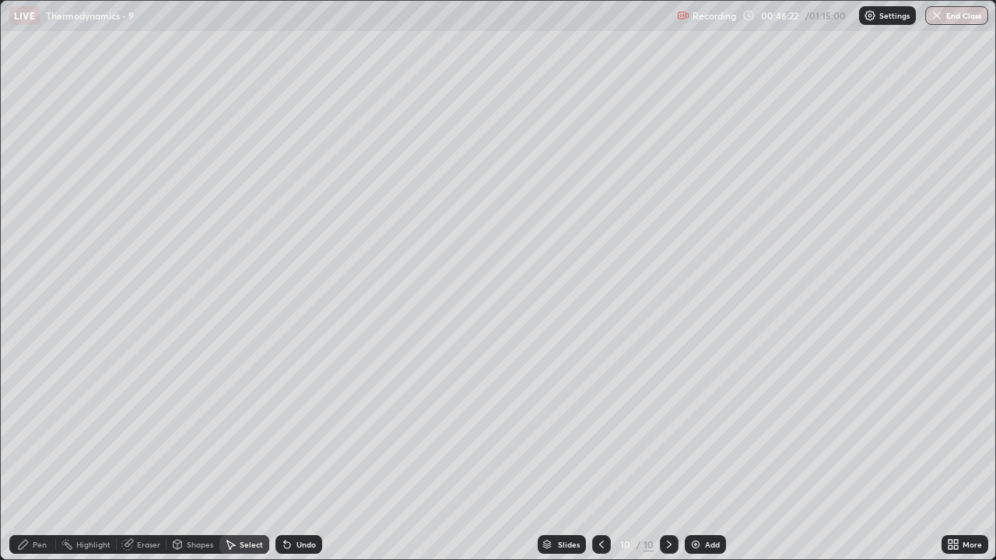
click at [198, 461] on div "Shapes" at bounding box center [200, 545] width 26 height 8
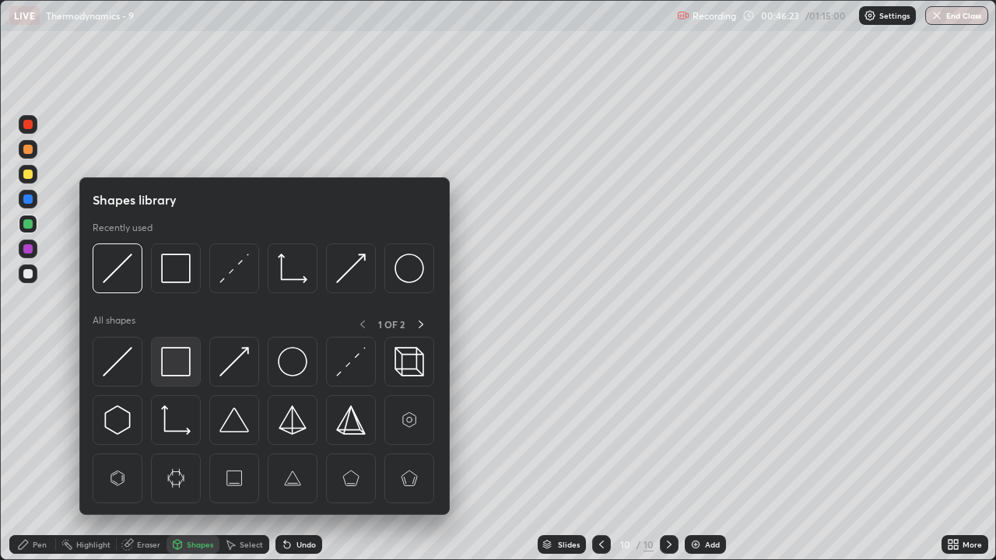
click at [179, 356] on img at bounding box center [176, 362] width 30 height 30
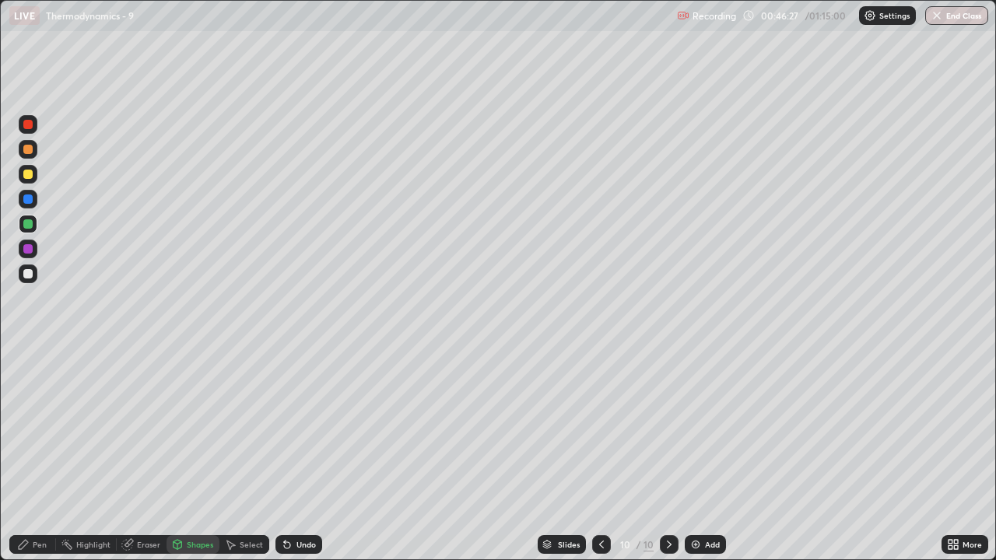
click at [33, 461] on div "Pen" at bounding box center [32, 544] width 47 height 19
click at [296, 461] on div "Undo" at bounding box center [305, 545] width 19 height 8
click at [297, 461] on div "Undo" at bounding box center [305, 545] width 19 height 8
click at [299, 461] on div "Undo" at bounding box center [305, 545] width 19 height 8
click at [284, 461] on icon at bounding box center [285, 542] width 2 height 2
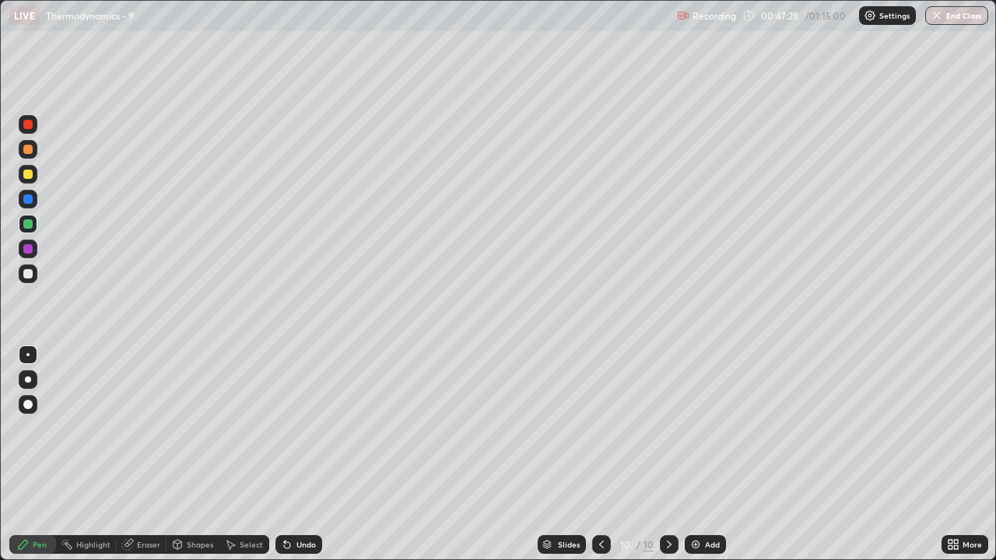
click at [285, 461] on icon at bounding box center [287, 545] width 6 height 6
click at [288, 461] on div "Undo" at bounding box center [298, 544] width 47 height 19
click at [285, 461] on icon at bounding box center [287, 545] width 6 height 6
click at [280, 461] on div "Undo" at bounding box center [298, 544] width 47 height 19
click at [282, 461] on icon at bounding box center [287, 544] width 12 height 12
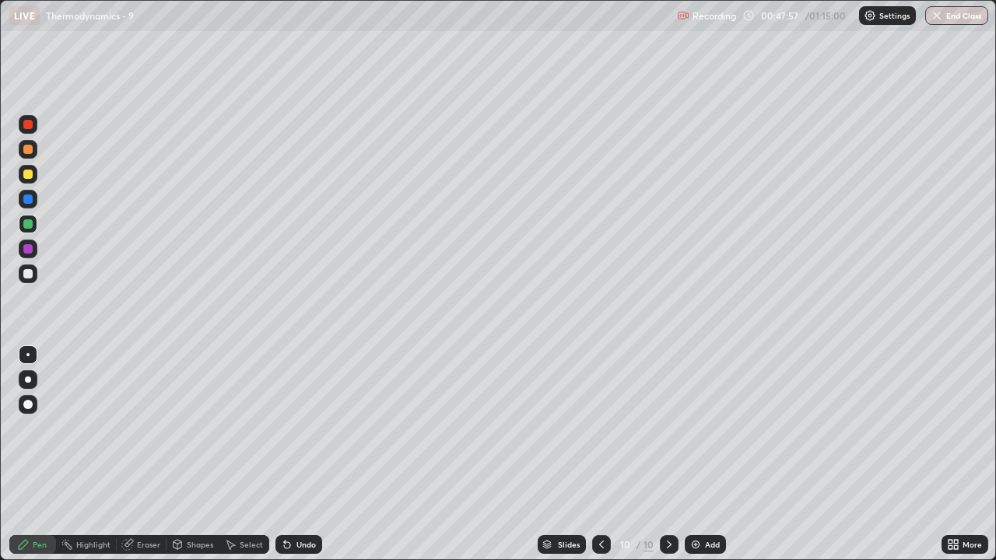
click at [33, 275] on div at bounding box center [28, 274] width 19 height 19
click at [296, 461] on div "Undo" at bounding box center [305, 545] width 19 height 8
click at [297, 461] on div "Undo" at bounding box center [298, 544] width 47 height 19
click at [296, 461] on div "Undo" at bounding box center [305, 545] width 19 height 8
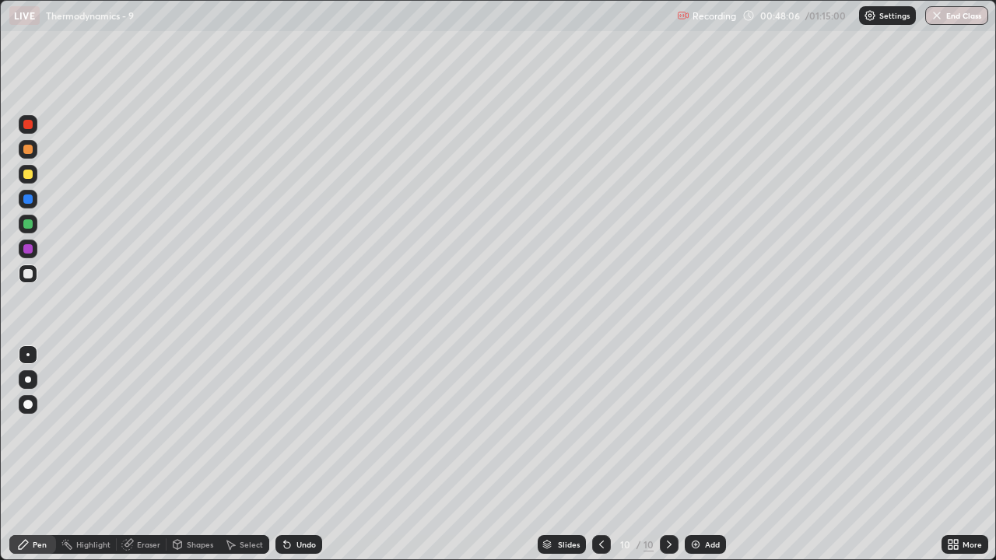
click at [296, 461] on div "Undo" at bounding box center [305, 545] width 19 height 8
click at [953, 461] on icon at bounding box center [953, 544] width 12 height 12
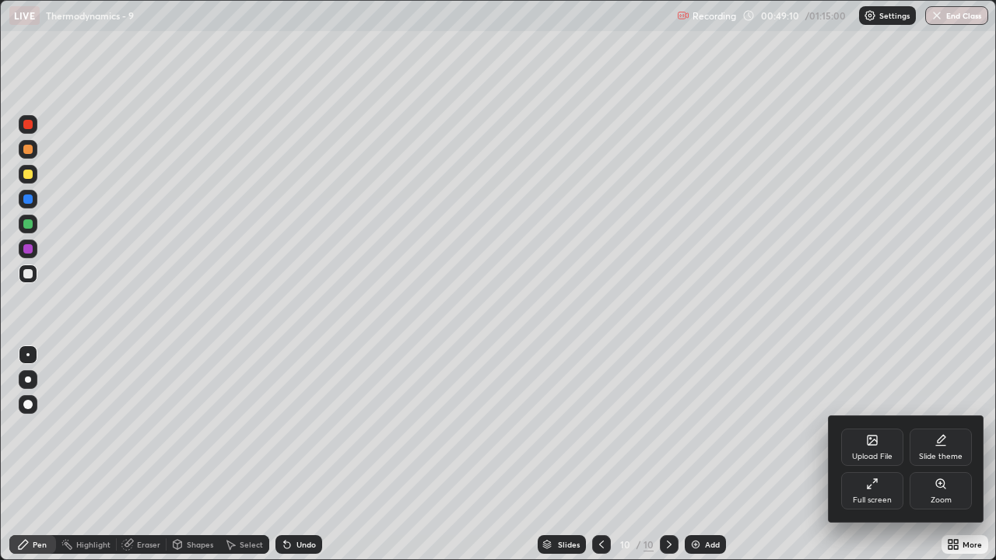
click at [889, 461] on div "Full screen" at bounding box center [872, 490] width 62 height 37
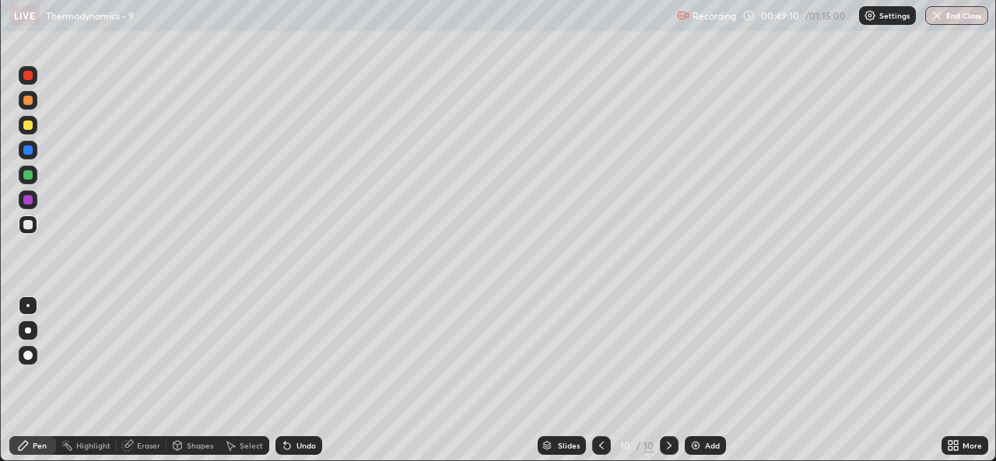
scroll to position [77334, 76799]
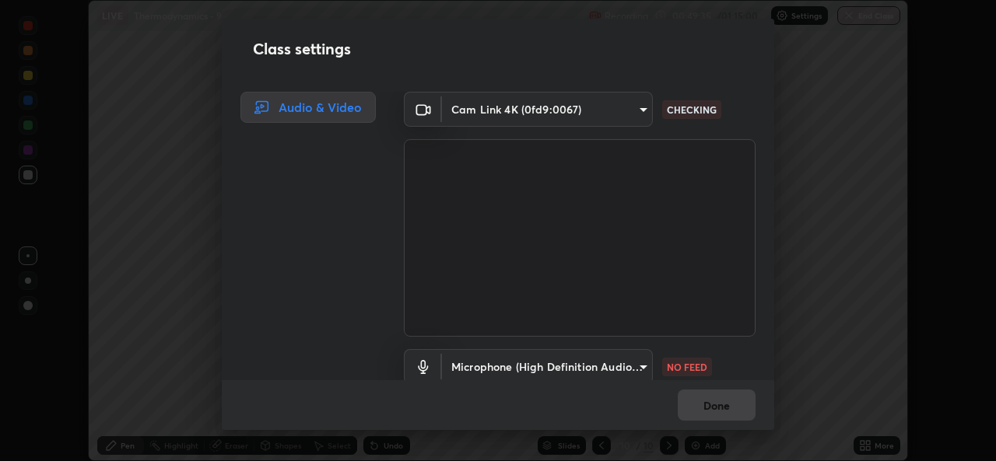
scroll to position [65, 0]
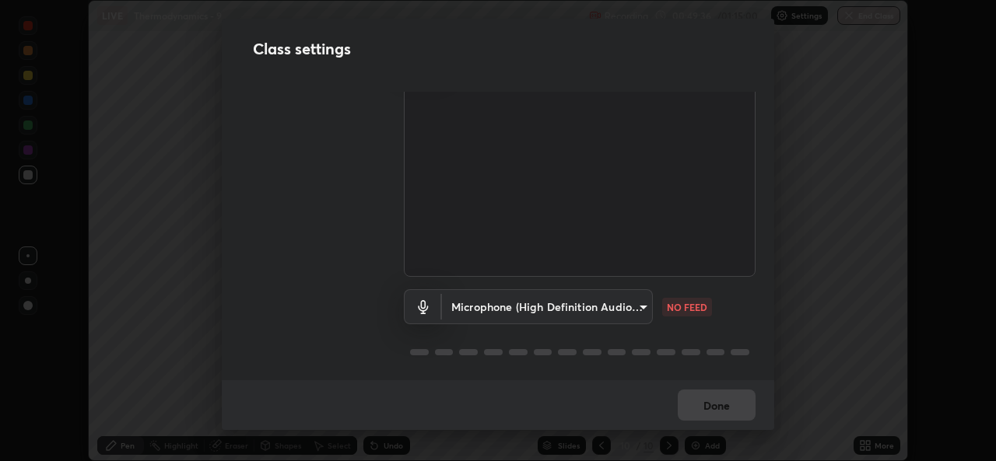
click at [604, 300] on body "Erase all LIVE Thermodynamics - 9 Recording 00:49:36 / 01:15:00 Settings End Cl…" at bounding box center [498, 230] width 996 height 461
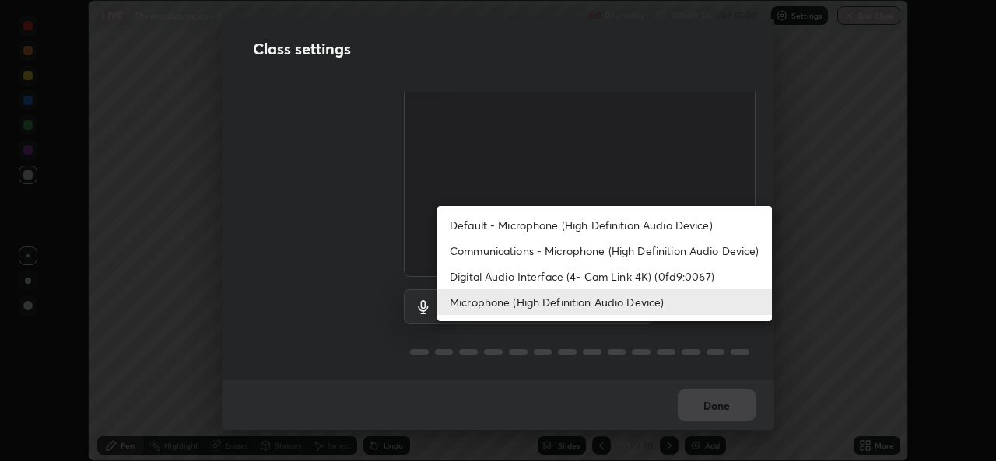
click at [549, 223] on li "Default - Microphone (High Definition Audio Device)" at bounding box center [604, 225] width 335 height 26
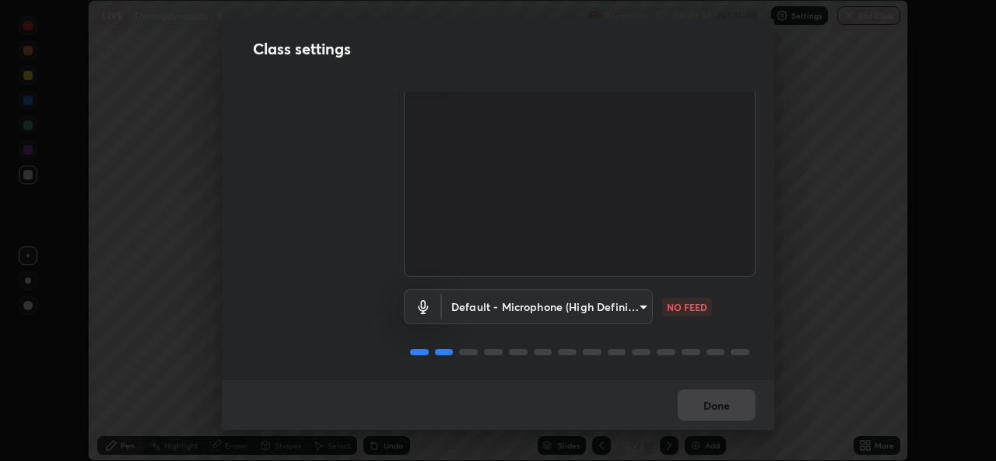
click at [562, 297] on body "Erase all LIVE Thermodynamics - 9 Recording 00:49:37 / 01:15:00 Settings End Cl…" at bounding box center [498, 230] width 996 height 461
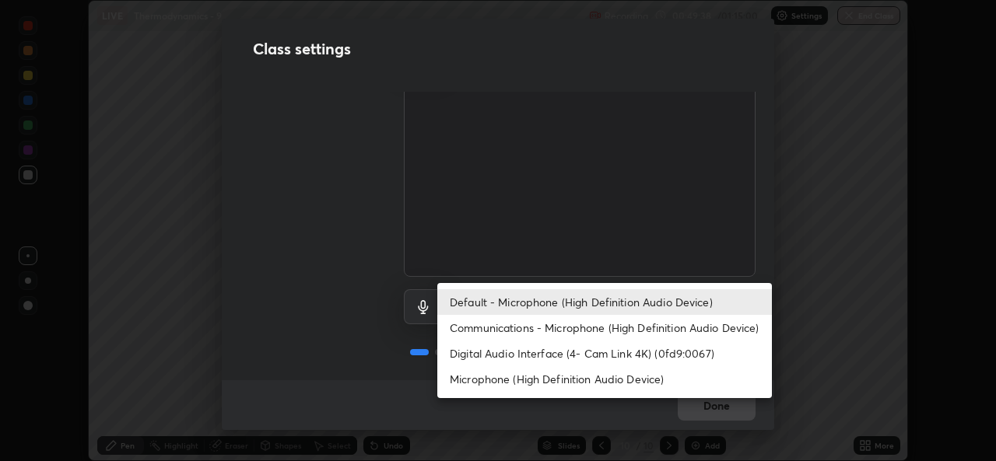
click at [555, 386] on li "Microphone (High Definition Audio Device)" at bounding box center [604, 379] width 335 height 26
type input "99848f2a9d109760ec62b66e2f255c73a791916cfc686045695a6d5e2156f403"
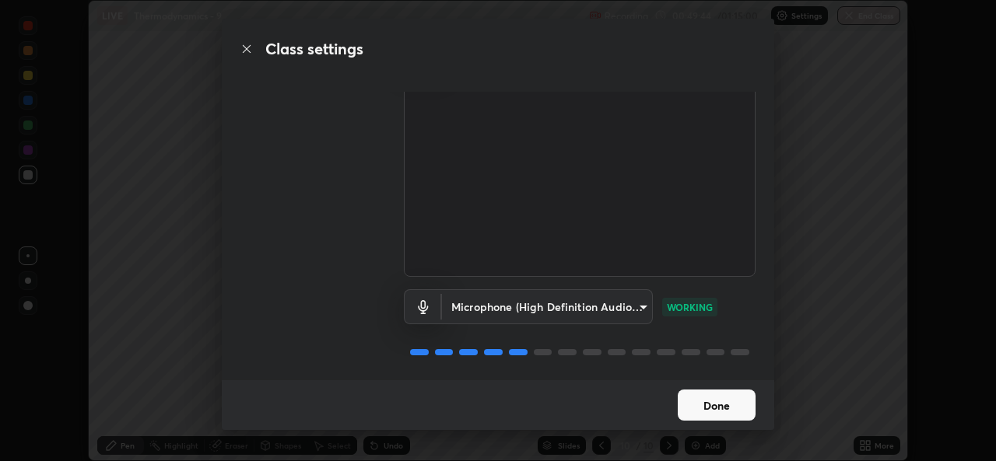
click at [692, 395] on button "Done" at bounding box center [717, 405] width 78 height 31
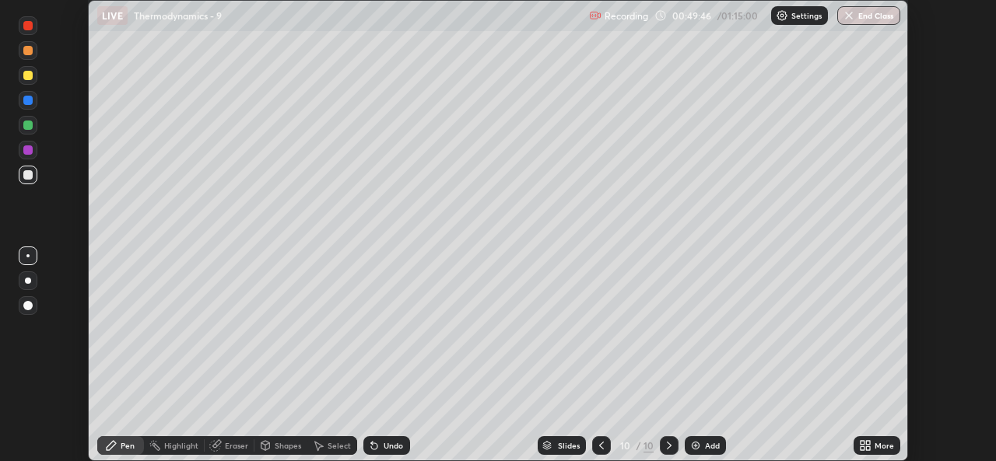
click at [867, 448] on icon at bounding box center [868, 449] width 4 height 4
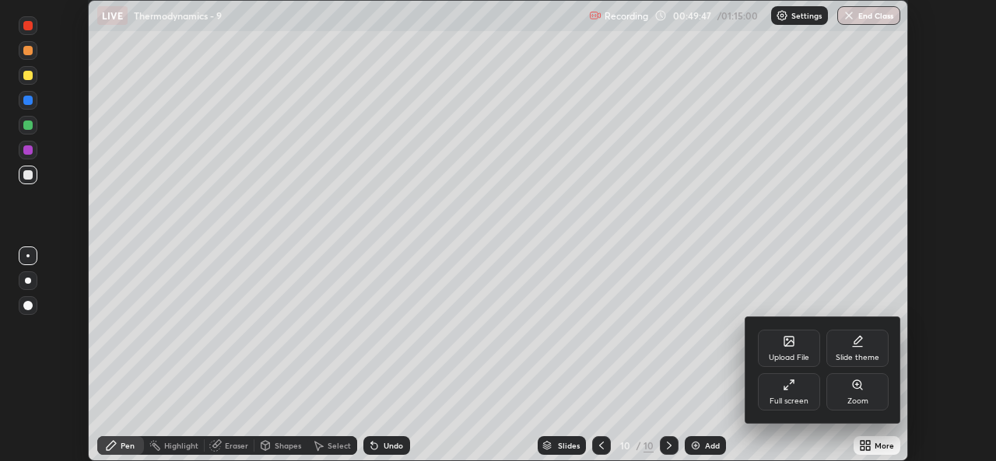
click at [797, 386] on div "Full screen" at bounding box center [789, 391] width 62 height 37
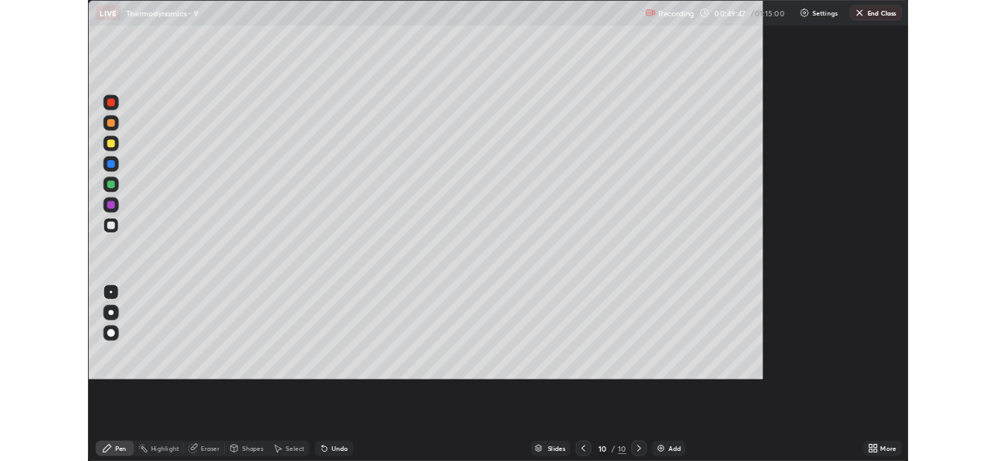
scroll to position [560, 996]
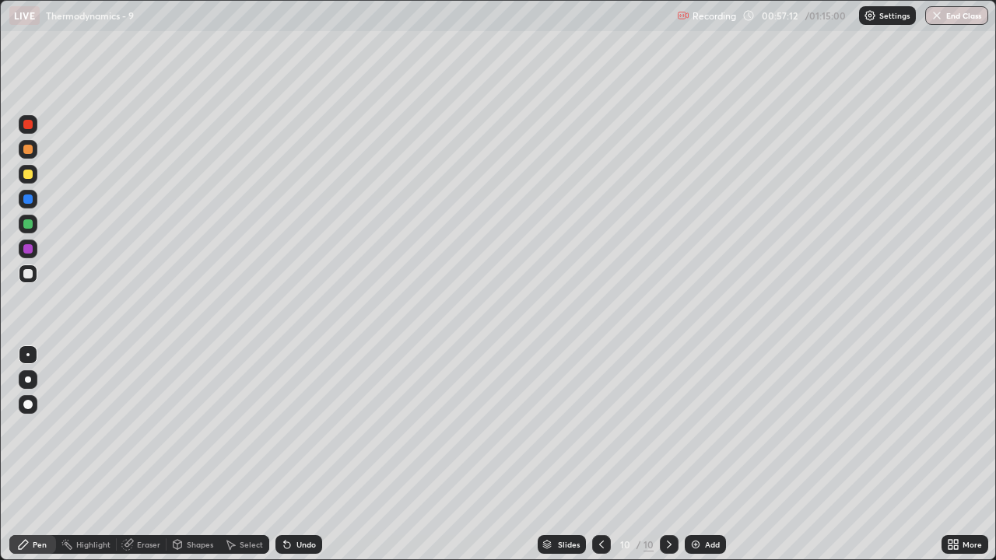
click at [950, 461] on icon at bounding box center [950, 547] width 4 height 4
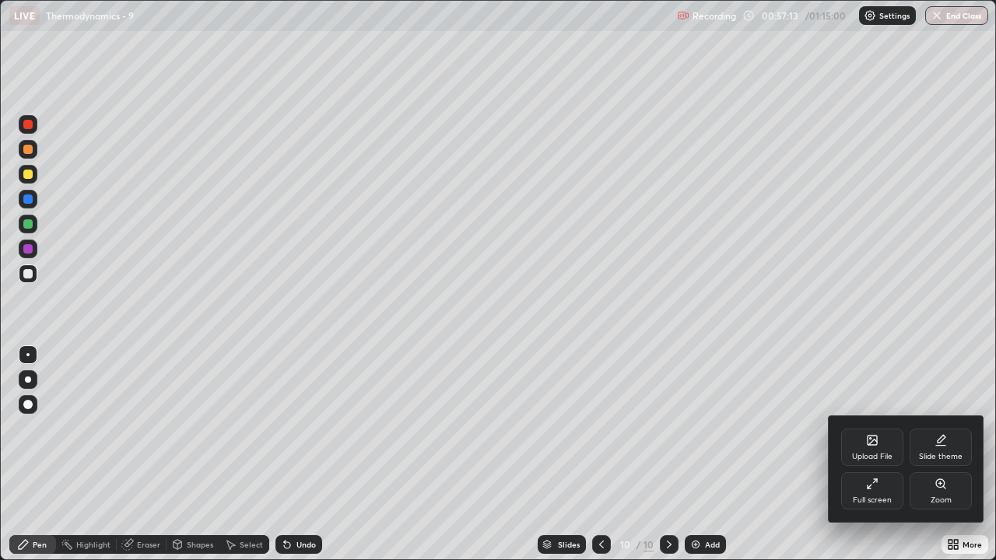
click at [877, 461] on div "Full screen" at bounding box center [872, 500] width 39 height 8
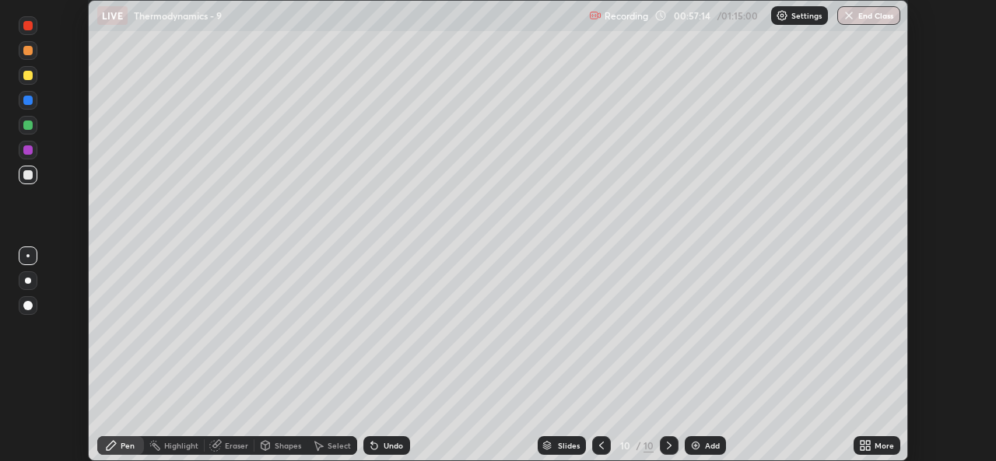
scroll to position [77334, 76799]
click at [384, 447] on div "Undo" at bounding box center [393, 446] width 19 height 8
click at [386, 443] on div "Undo" at bounding box center [393, 446] width 19 height 8
click at [863, 443] on icon at bounding box center [862, 443] width 4 height 4
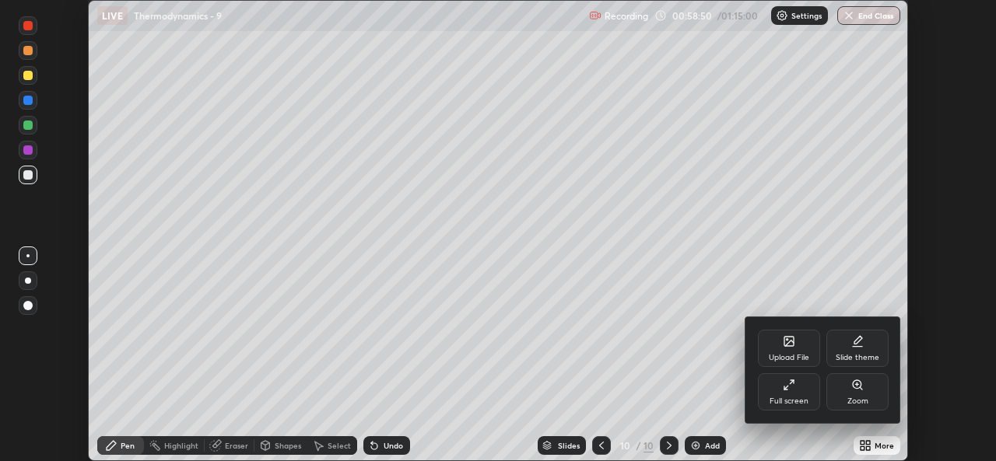
click at [784, 400] on div "Full screen" at bounding box center [788, 402] width 39 height 8
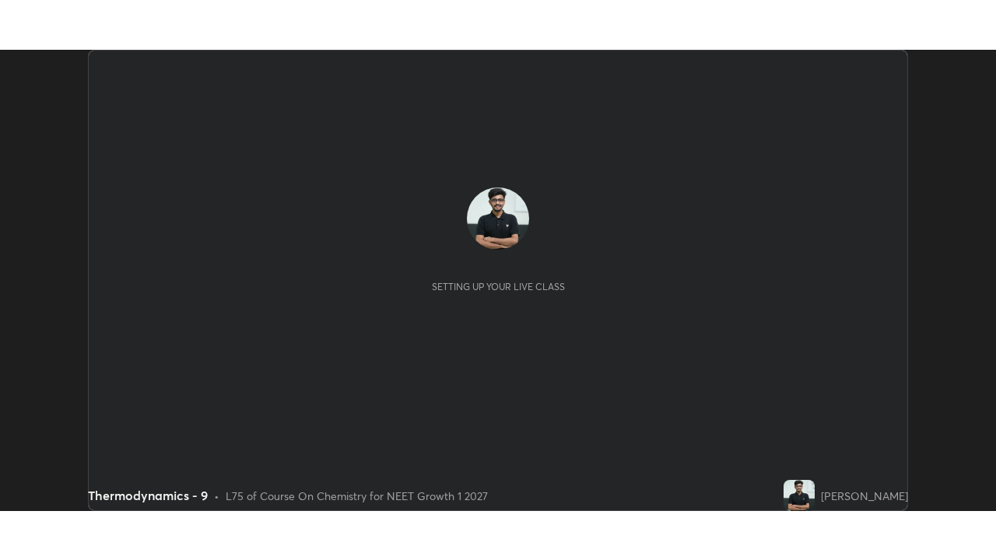
scroll to position [461, 996]
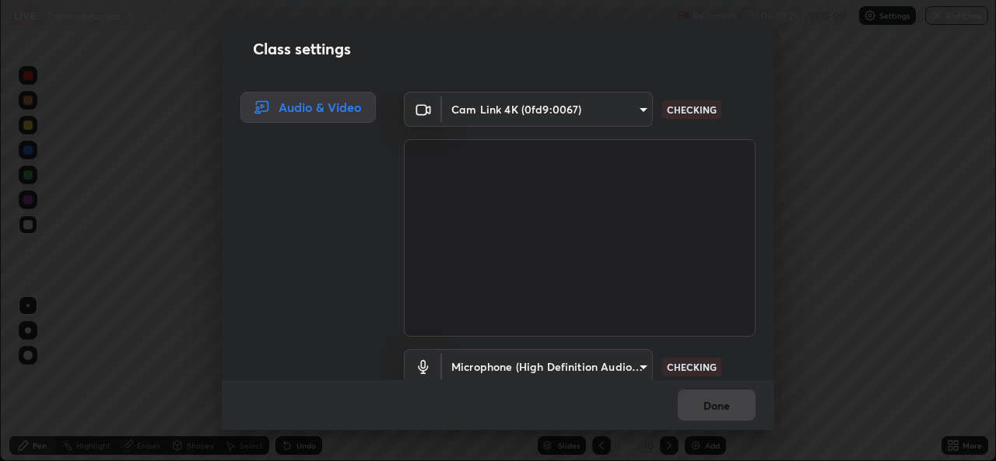
type input "543f6dd7cf1c6d0aa6bd558e202a88d07b5a4d761673354d02a604c193450d79"
type input "99848f2a9d109760ec62b66e2f255c73a791916cfc686045695a6d5e2156f403"
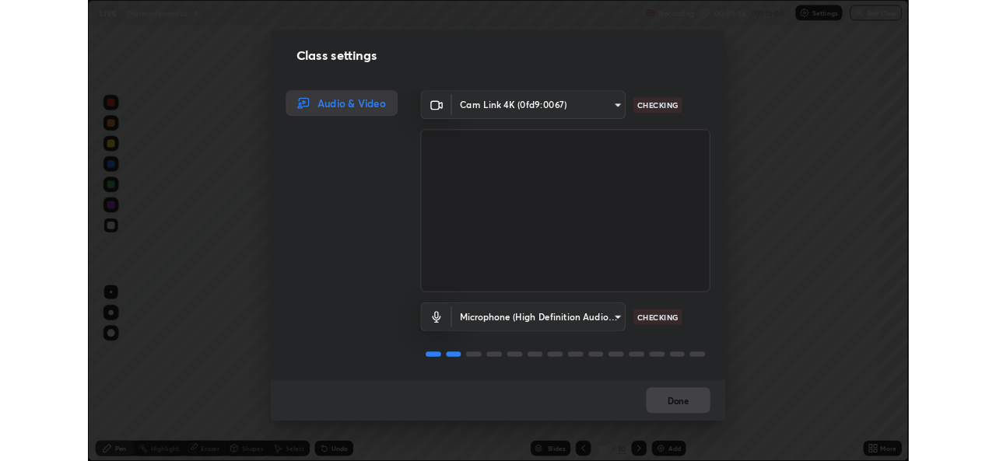
scroll to position [0, 0]
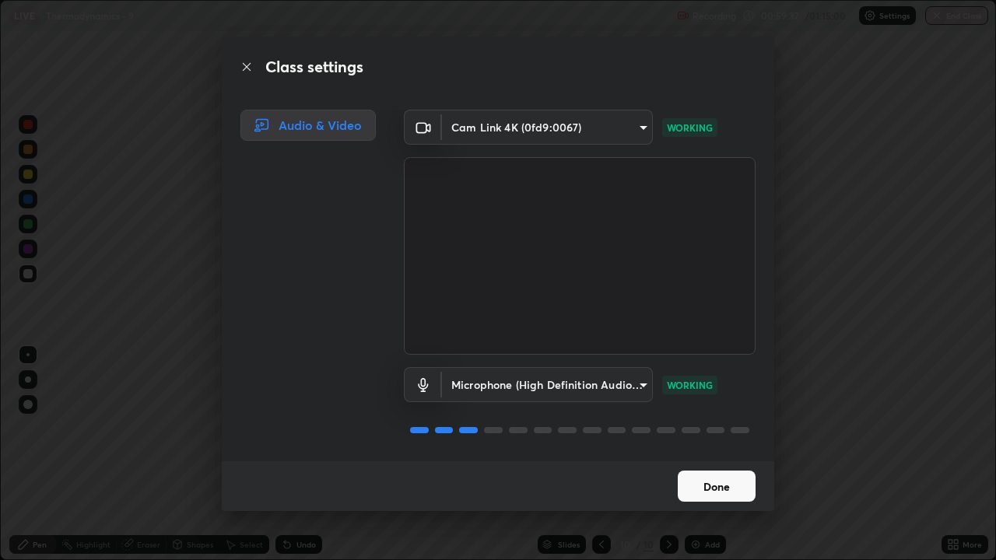
click at [717, 461] on button "Done" at bounding box center [717, 486] width 78 height 31
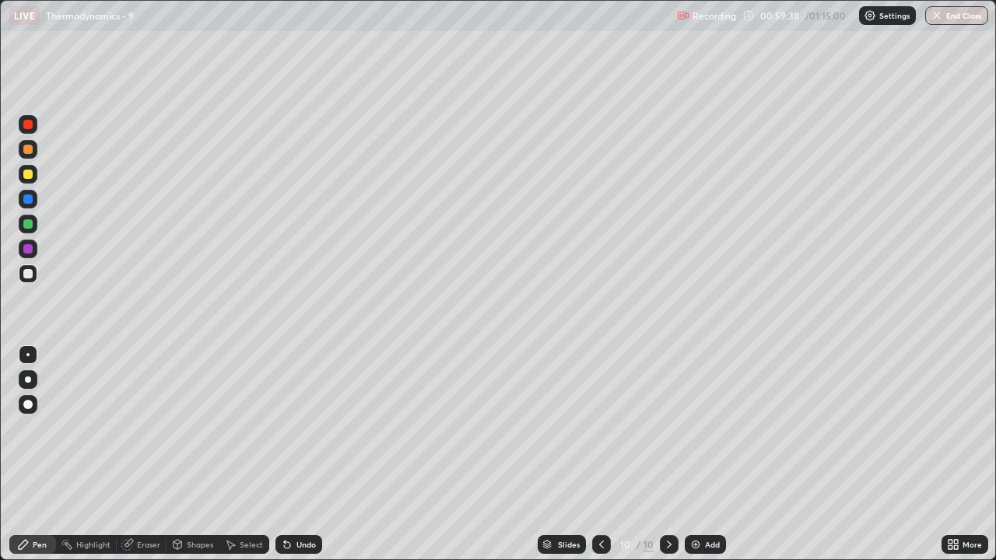
click at [948, 461] on icon at bounding box center [950, 542] width 4 height 4
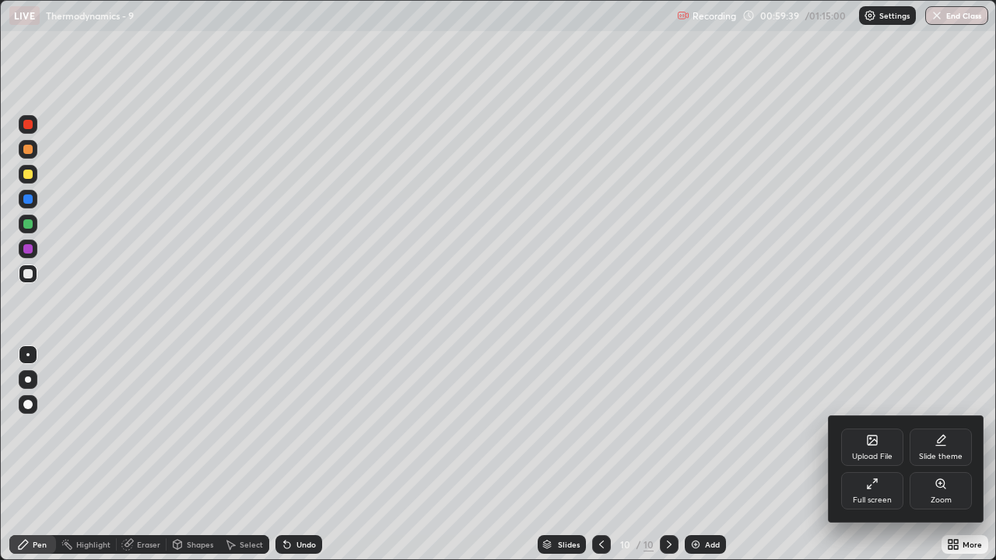
click at [874, 461] on icon at bounding box center [872, 484] width 12 height 12
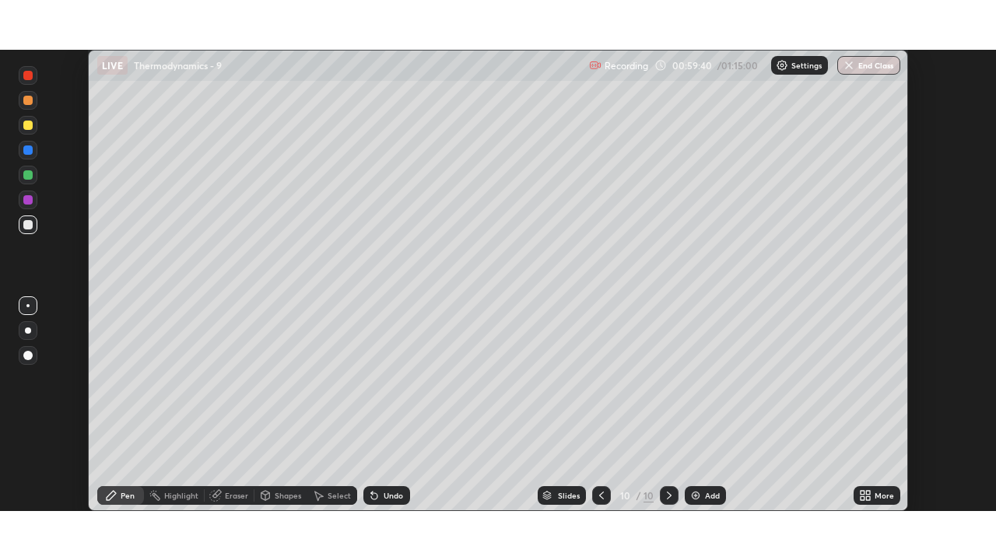
scroll to position [77334, 76799]
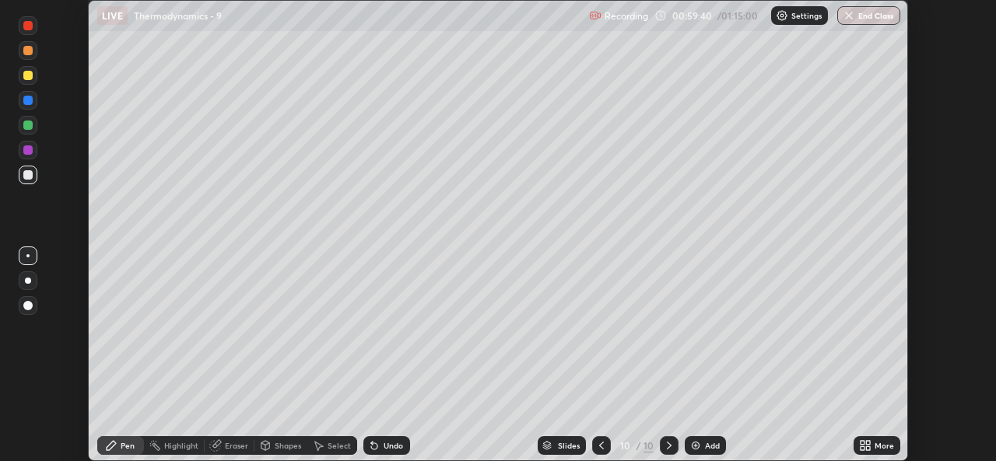
click at [881, 445] on div "More" at bounding box center [883, 446] width 19 height 8
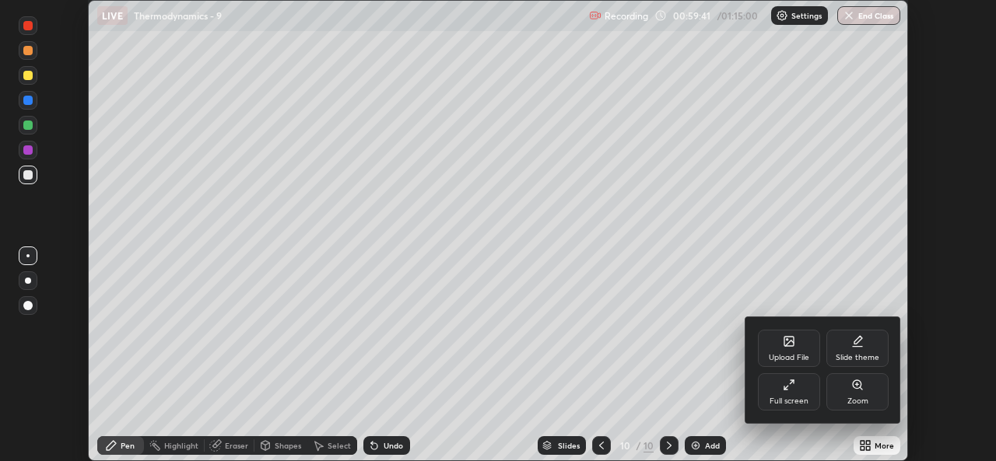
click at [794, 399] on div "Full screen" at bounding box center [788, 402] width 39 height 8
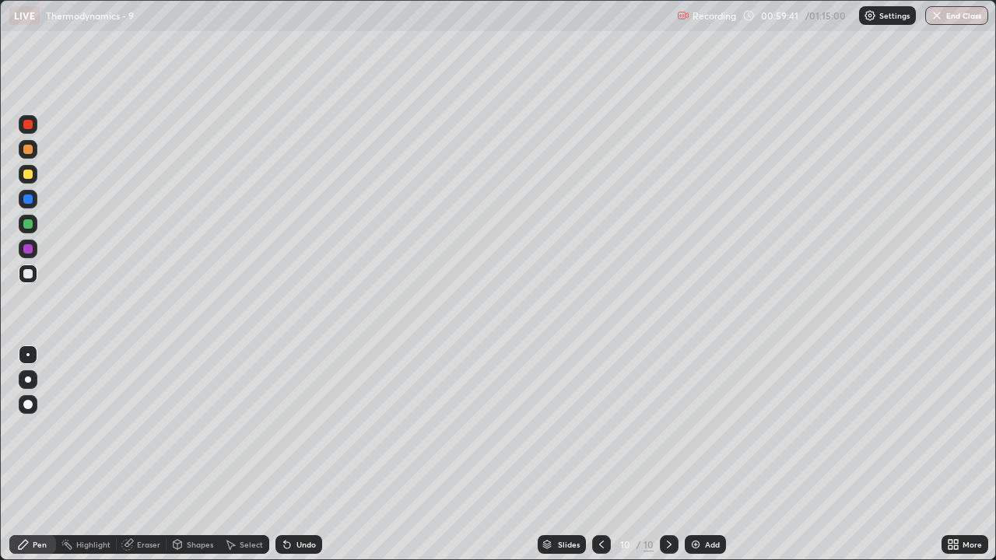
scroll to position [560, 996]
click at [705, 461] on div "Add" at bounding box center [712, 545] width 15 height 8
click at [31, 177] on div at bounding box center [27, 174] width 9 height 9
click at [275, 461] on div "Undo" at bounding box center [298, 544] width 47 height 19
click at [298, 461] on div "Undo" at bounding box center [305, 545] width 19 height 8
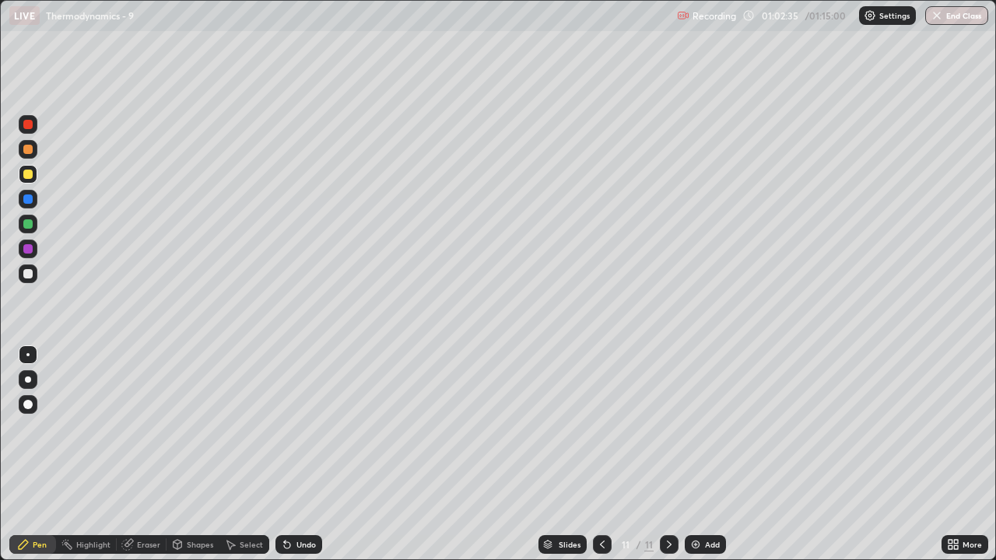
click at [307, 461] on div "Undo" at bounding box center [305, 545] width 19 height 8
click at [310, 461] on div "Undo" at bounding box center [305, 545] width 19 height 8
click at [311, 461] on div "Undo" at bounding box center [305, 545] width 19 height 8
click at [310, 461] on div "Undo" at bounding box center [305, 545] width 19 height 8
click at [305, 461] on div "Undo" at bounding box center [305, 545] width 19 height 8
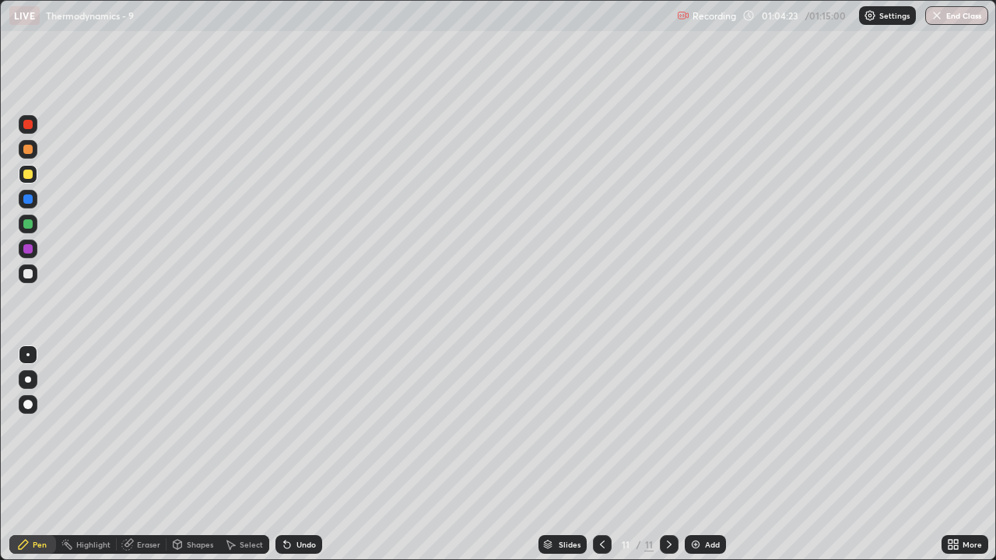
click at [36, 178] on div at bounding box center [28, 174] width 19 height 19
click at [700, 461] on div "Add" at bounding box center [705, 544] width 41 height 19
click at [309, 461] on div "Undo" at bounding box center [305, 545] width 19 height 8
click at [599, 461] on icon at bounding box center [602, 544] width 12 height 12
click at [666, 461] on icon at bounding box center [669, 544] width 12 height 12
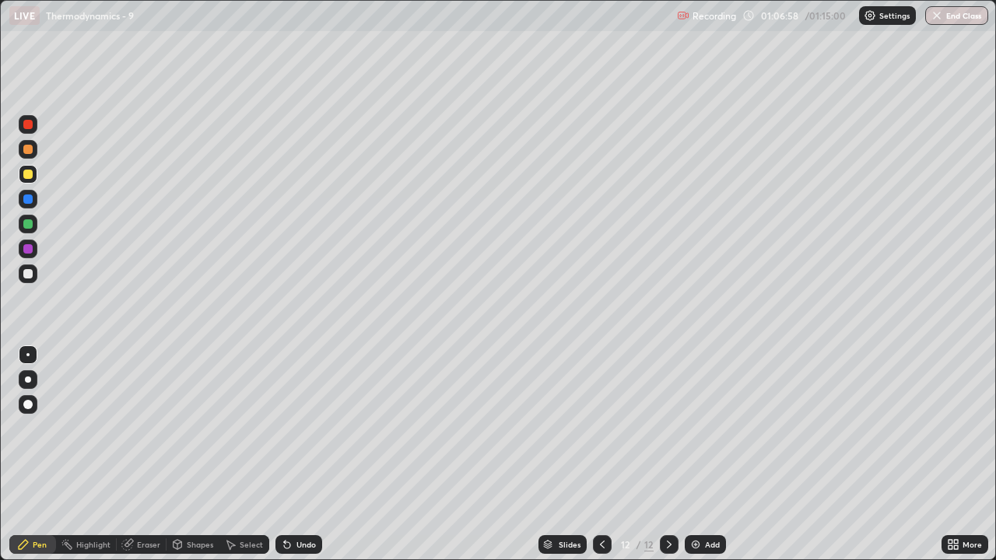
click at [660, 461] on div at bounding box center [669, 544] width 19 height 19
click at [593, 461] on div at bounding box center [602, 544] width 19 height 19
click at [665, 461] on icon at bounding box center [669, 544] width 12 height 12
click at [698, 461] on img at bounding box center [695, 544] width 12 height 12
click at [668, 461] on div at bounding box center [669, 544] width 19 height 19
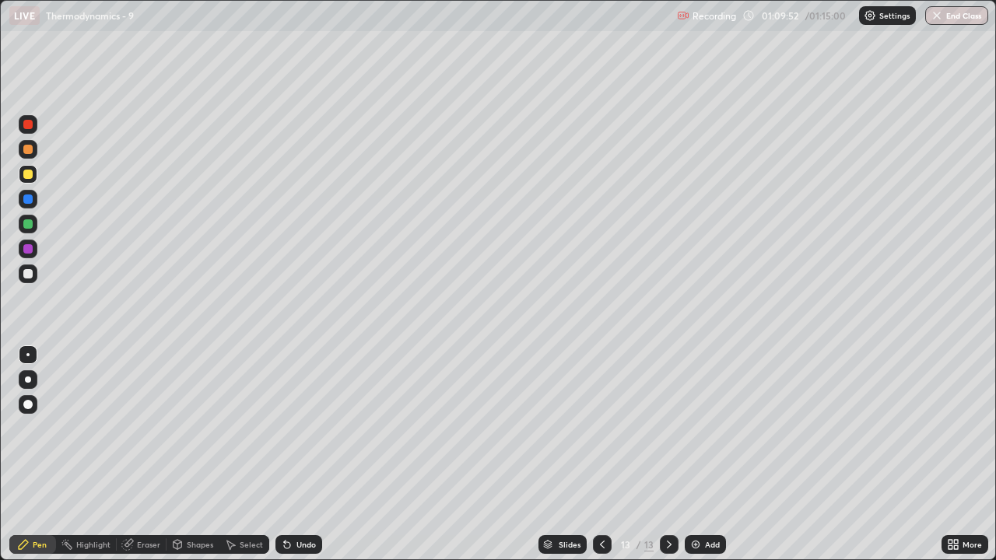
click at [593, 461] on div at bounding box center [602, 544] width 19 height 19
click at [669, 461] on icon at bounding box center [669, 544] width 12 height 12
click at [596, 461] on icon at bounding box center [602, 544] width 12 height 12
click at [665, 461] on icon at bounding box center [669, 544] width 12 height 12
click at [306, 461] on div "Undo" at bounding box center [305, 545] width 19 height 8
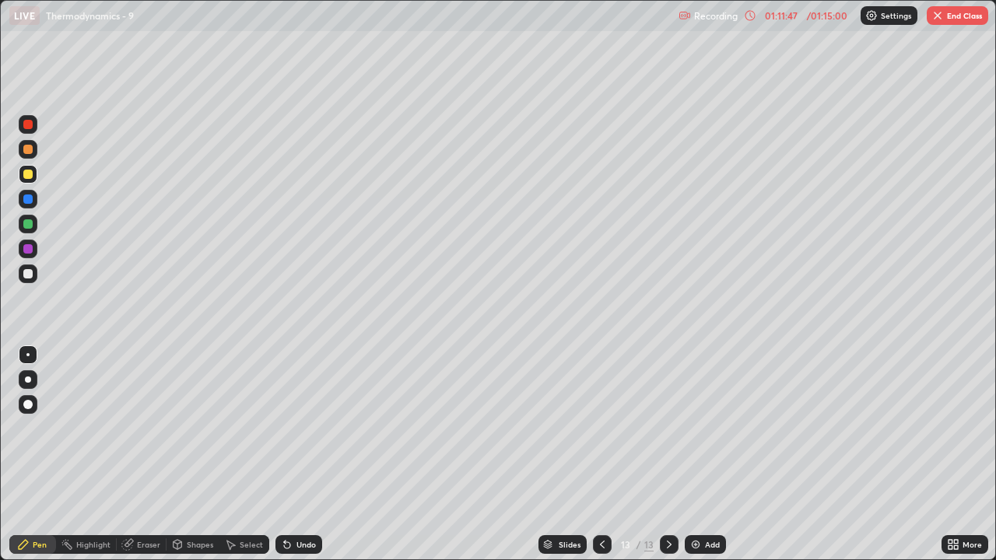
click at [305, 461] on div "Undo" at bounding box center [305, 545] width 19 height 8
click at [308, 461] on div "Undo" at bounding box center [298, 544] width 47 height 19
click at [310, 461] on div "Undo" at bounding box center [298, 544] width 47 height 19
click at [305, 461] on div "Undo" at bounding box center [298, 544] width 47 height 19
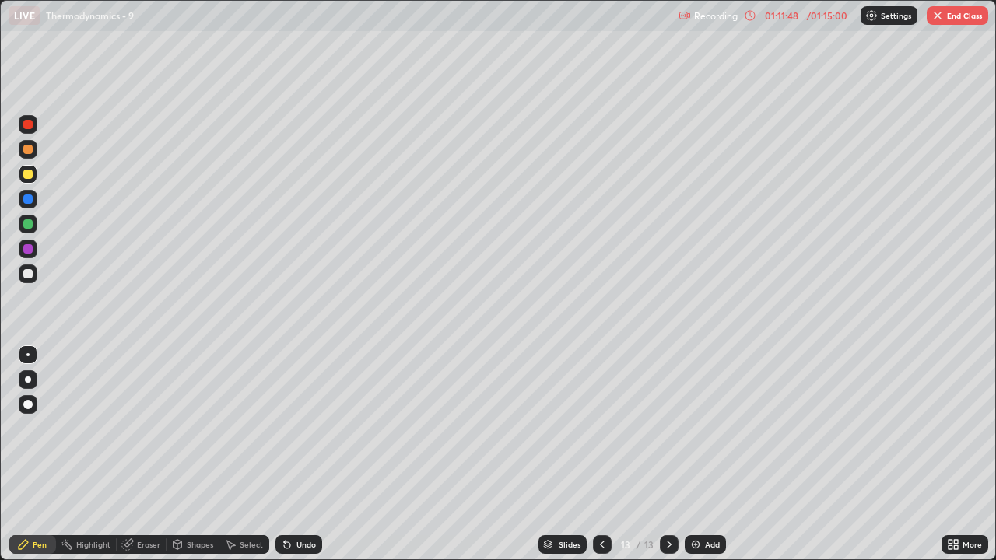
click at [303, 461] on div "Undo" at bounding box center [295, 544] width 53 height 31
click at [297, 461] on div "Undo" at bounding box center [298, 544] width 47 height 19
click at [282, 461] on div "Undo" at bounding box center [298, 544] width 47 height 19
click at [282, 461] on div "Undo" at bounding box center [295, 544] width 53 height 31
click at [693, 461] on div "Add" at bounding box center [705, 544] width 41 height 19
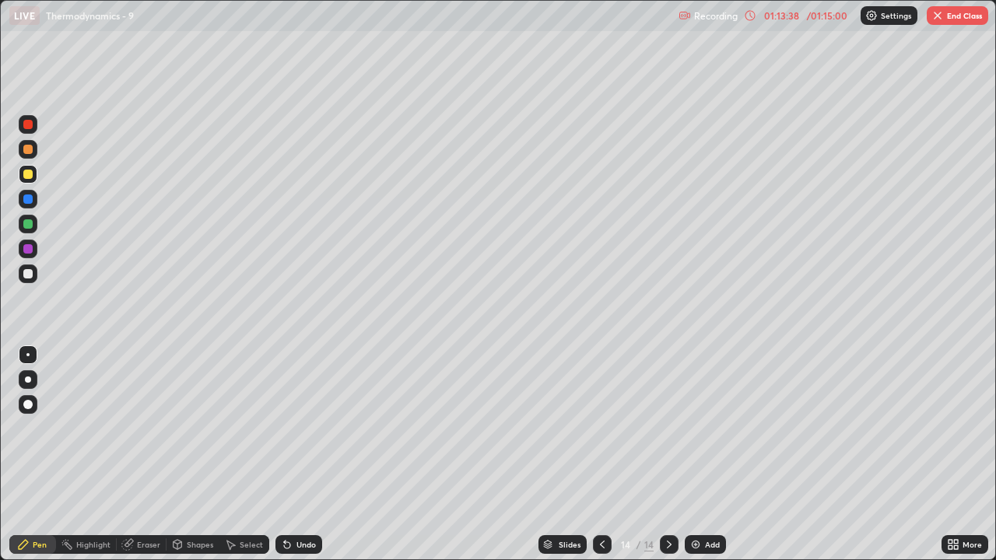
click at [189, 461] on div "Shapes" at bounding box center [200, 545] width 26 height 8
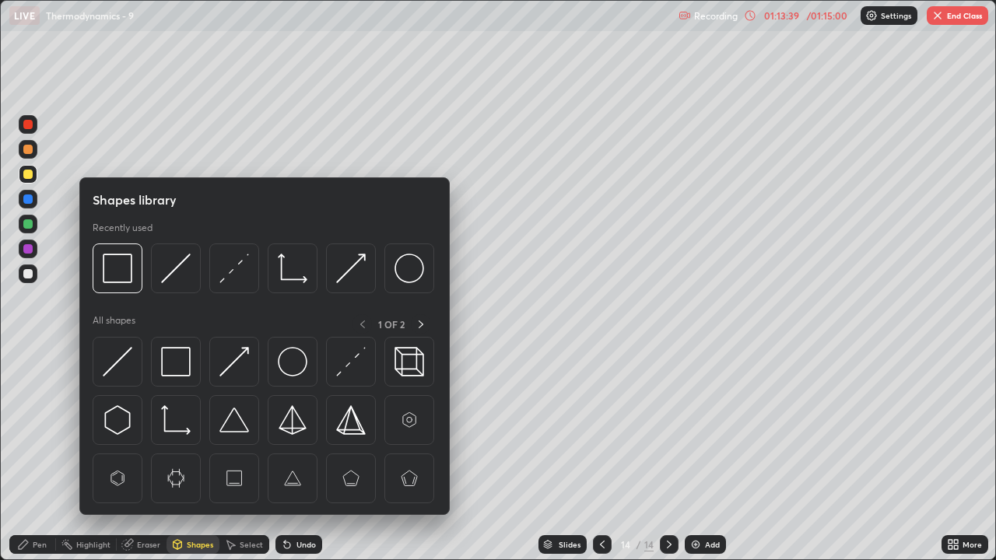
click at [136, 461] on div "Eraser" at bounding box center [142, 544] width 50 height 19
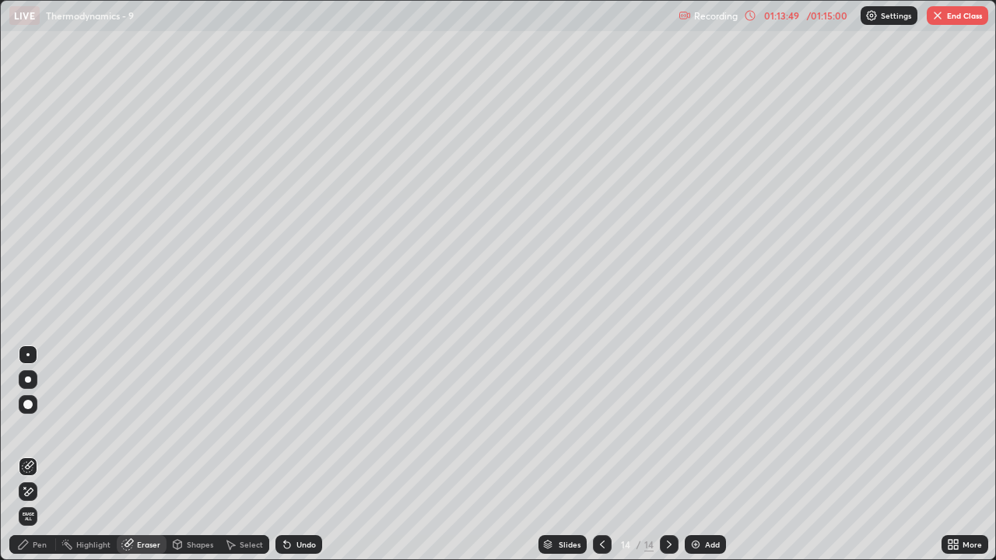
click at [40, 461] on div "Pen" at bounding box center [32, 544] width 47 height 19
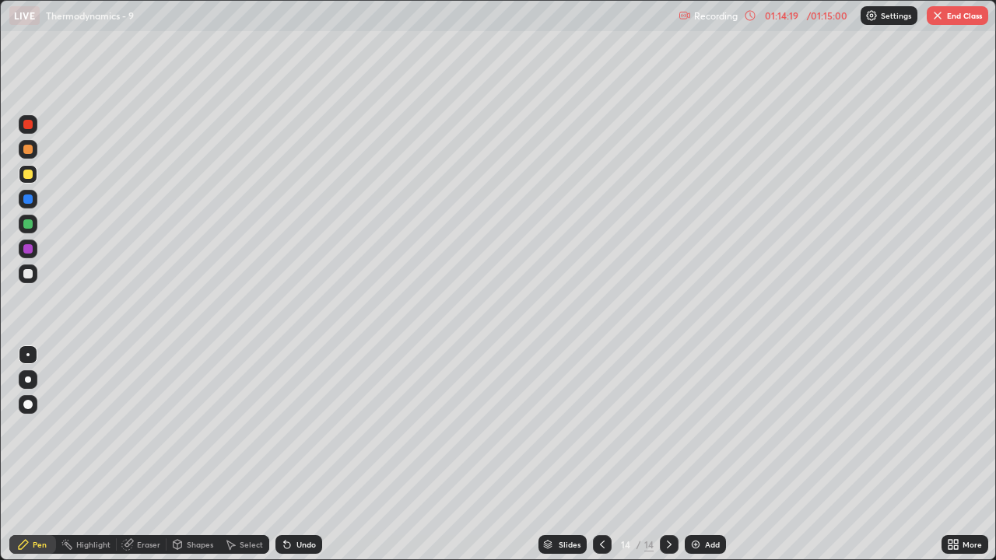
click at [593, 461] on div at bounding box center [602, 544] width 19 height 19
click at [596, 461] on icon at bounding box center [602, 544] width 12 height 12
click at [667, 461] on icon at bounding box center [669, 545] width 5 height 8
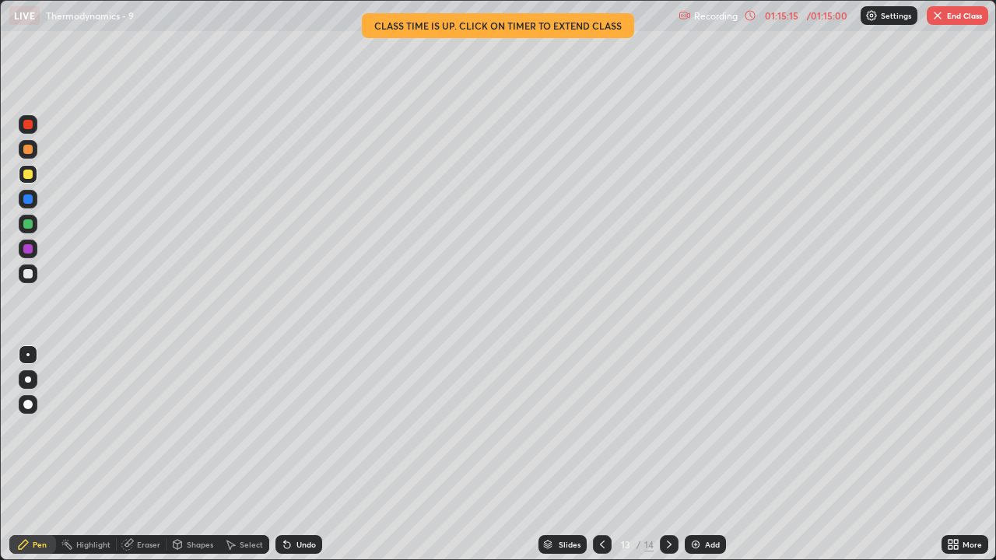
click at [951, 17] on button "End Class" at bounding box center [957, 15] width 61 height 19
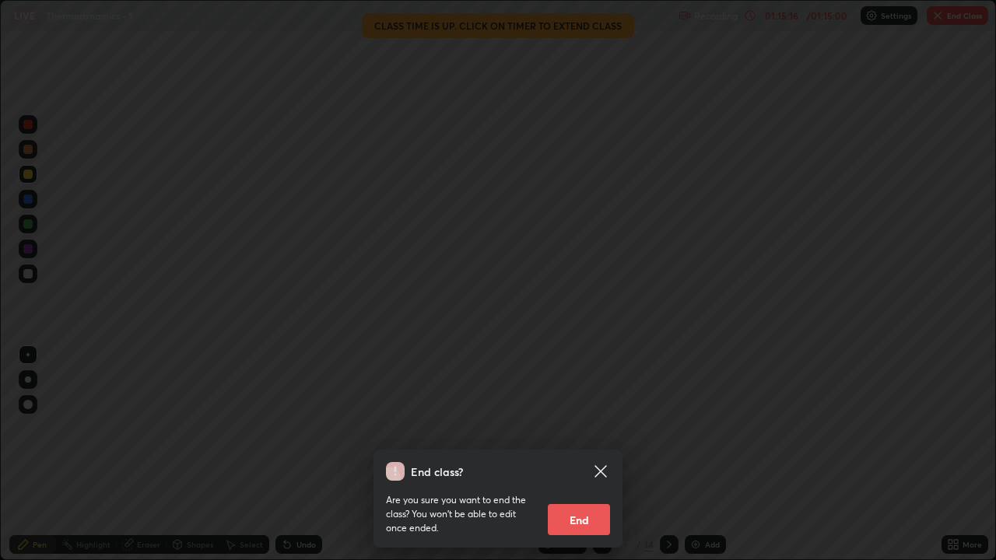
click at [580, 461] on button "End" at bounding box center [579, 519] width 62 height 31
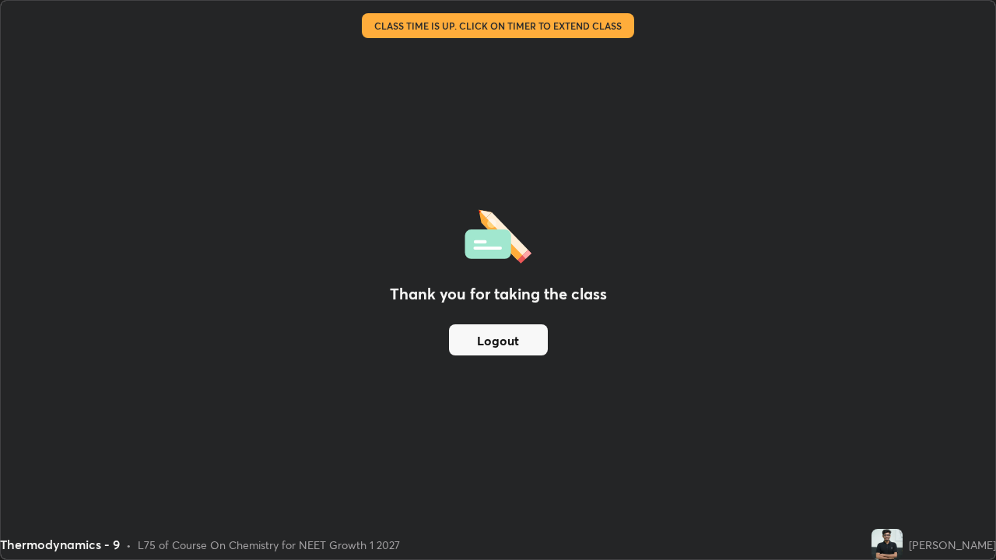
click at [522, 341] on button "Logout" at bounding box center [498, 339] width 99 height 31
